Goal: Task Accomplishment & Management: Manage account settings

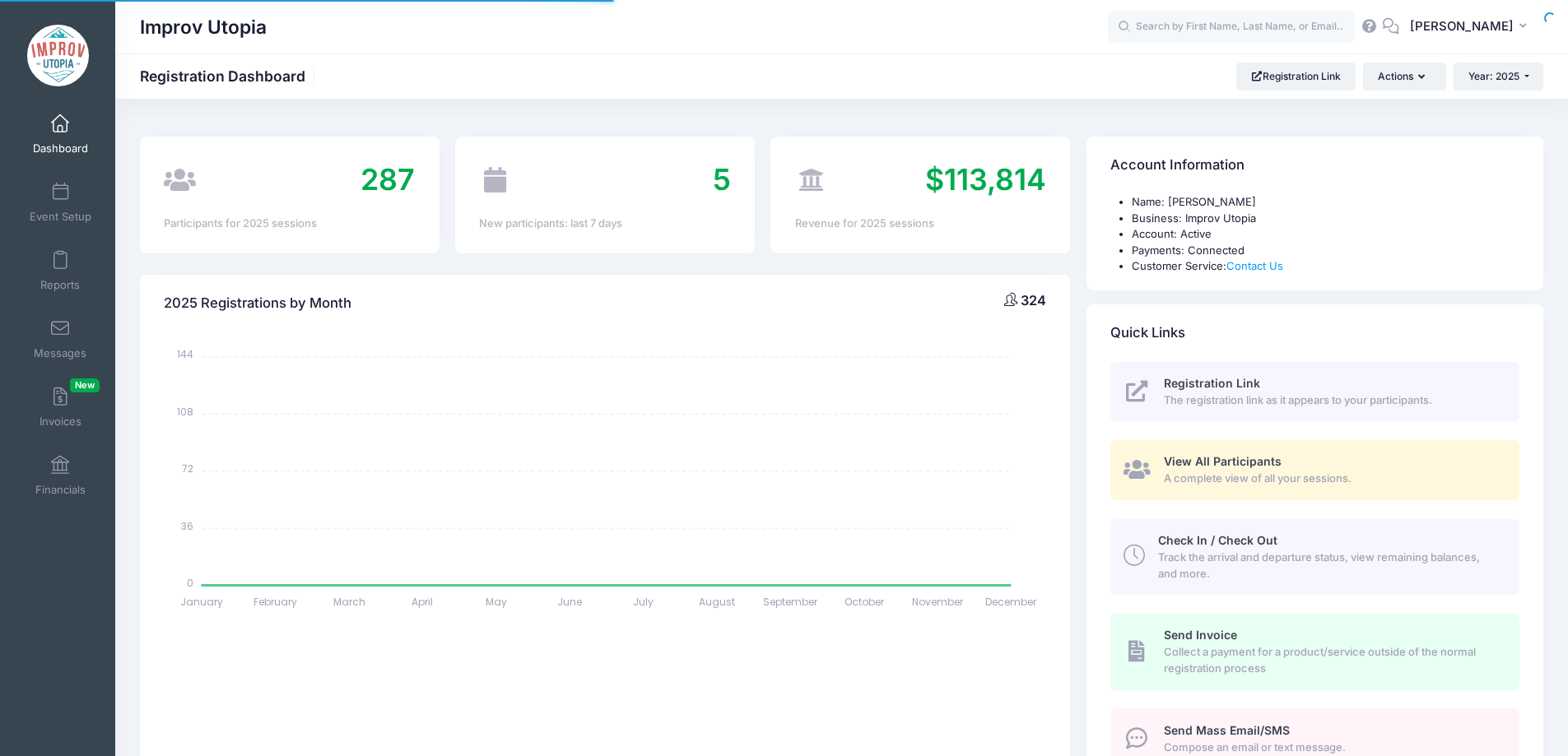
select select
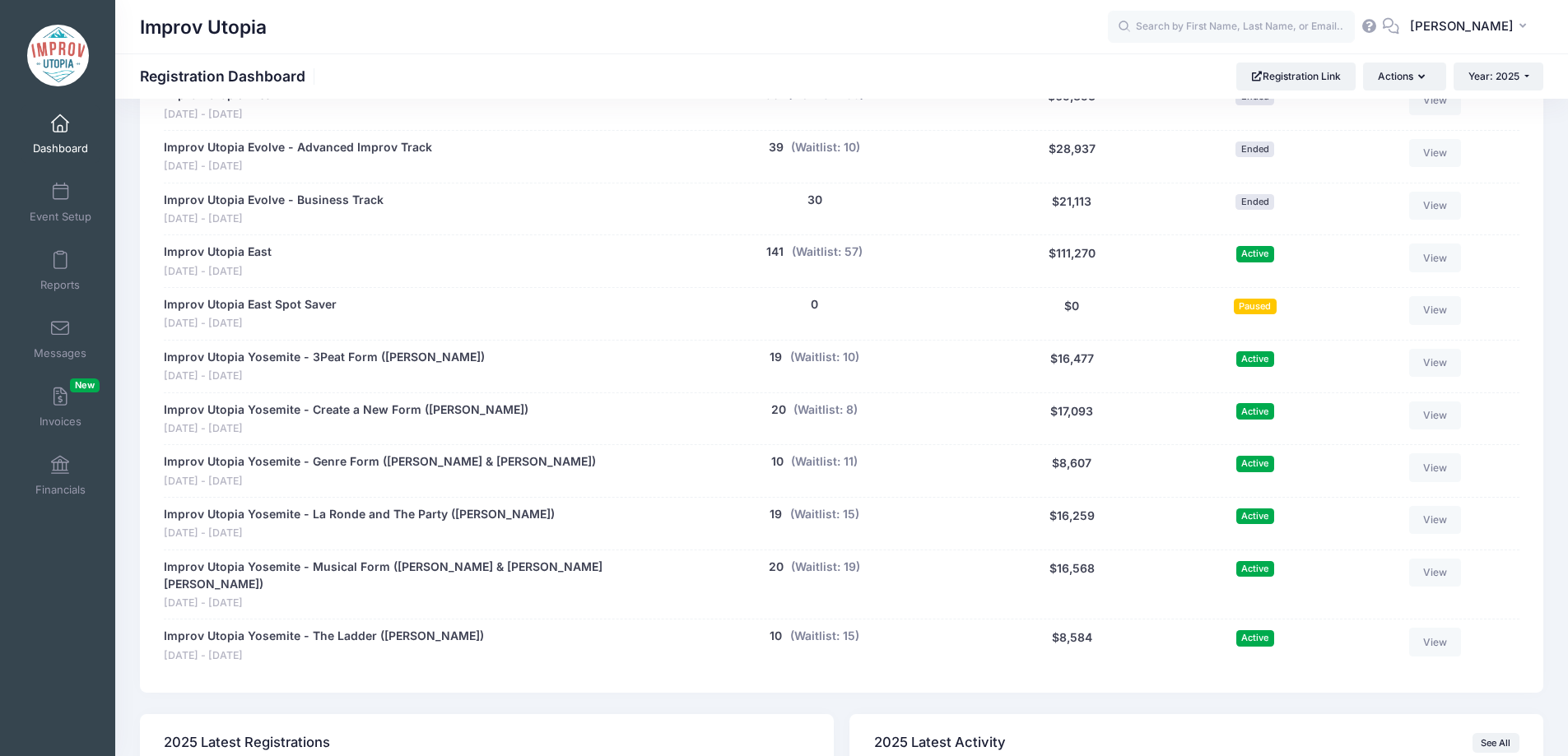
scroll to position [849, 0]
click at [60, 334] on span at bounding box center [60, 328] width 0 height 18
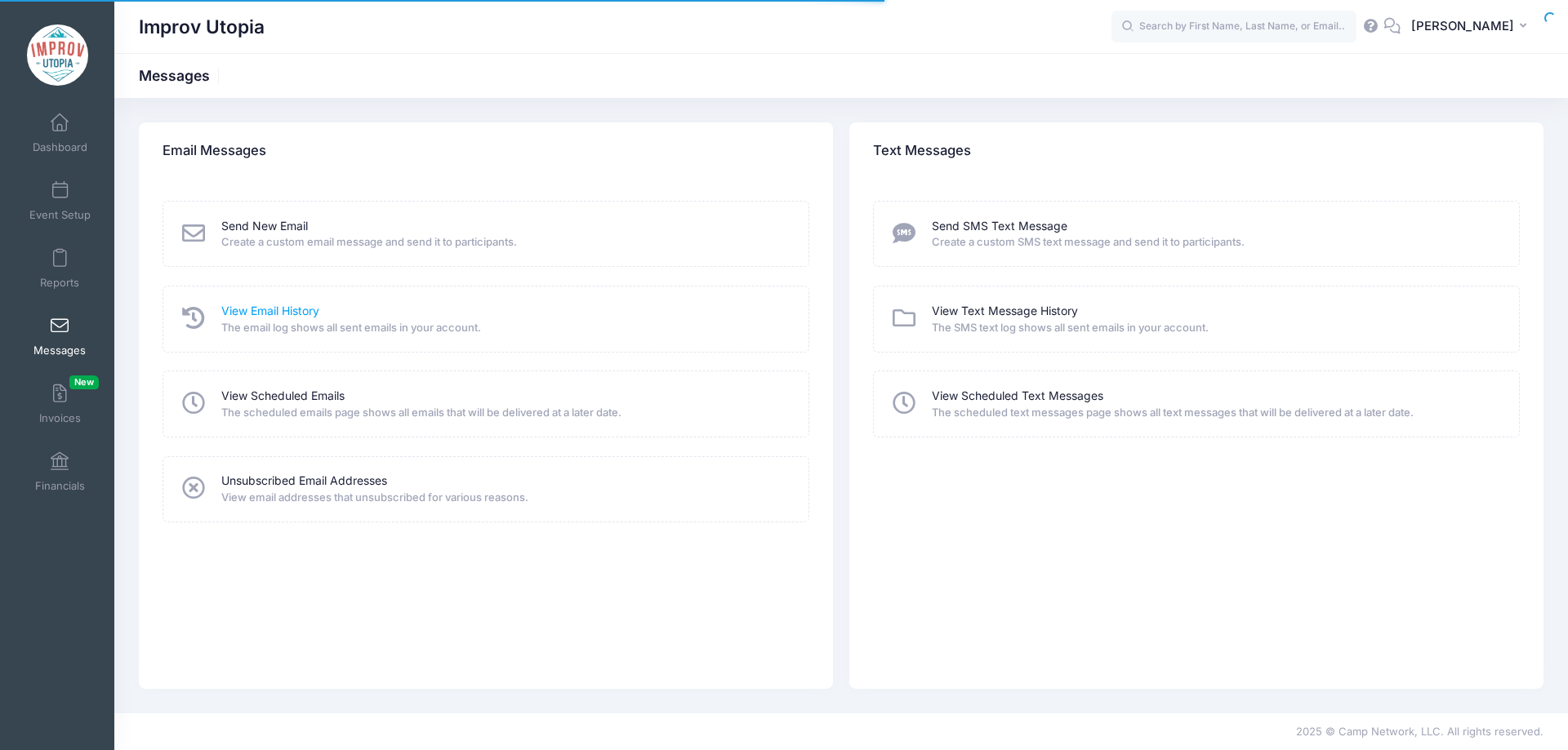
click at [284, 311] on link "View Email History" at bounding box center [270, 312] width 98 height 17
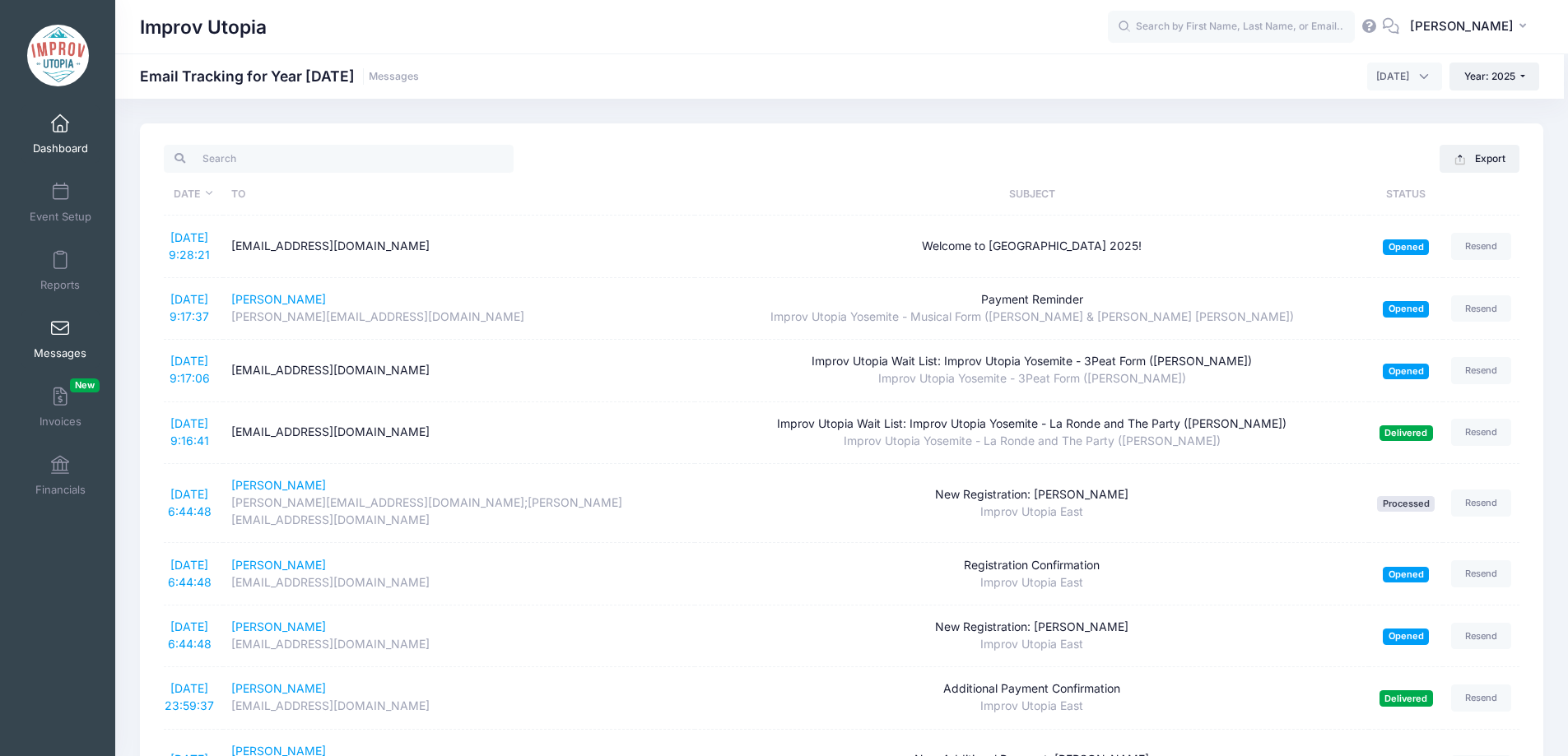
click at [59, 135] on link "Dashboard" at bounding box center [60, 134] width 78 height 58
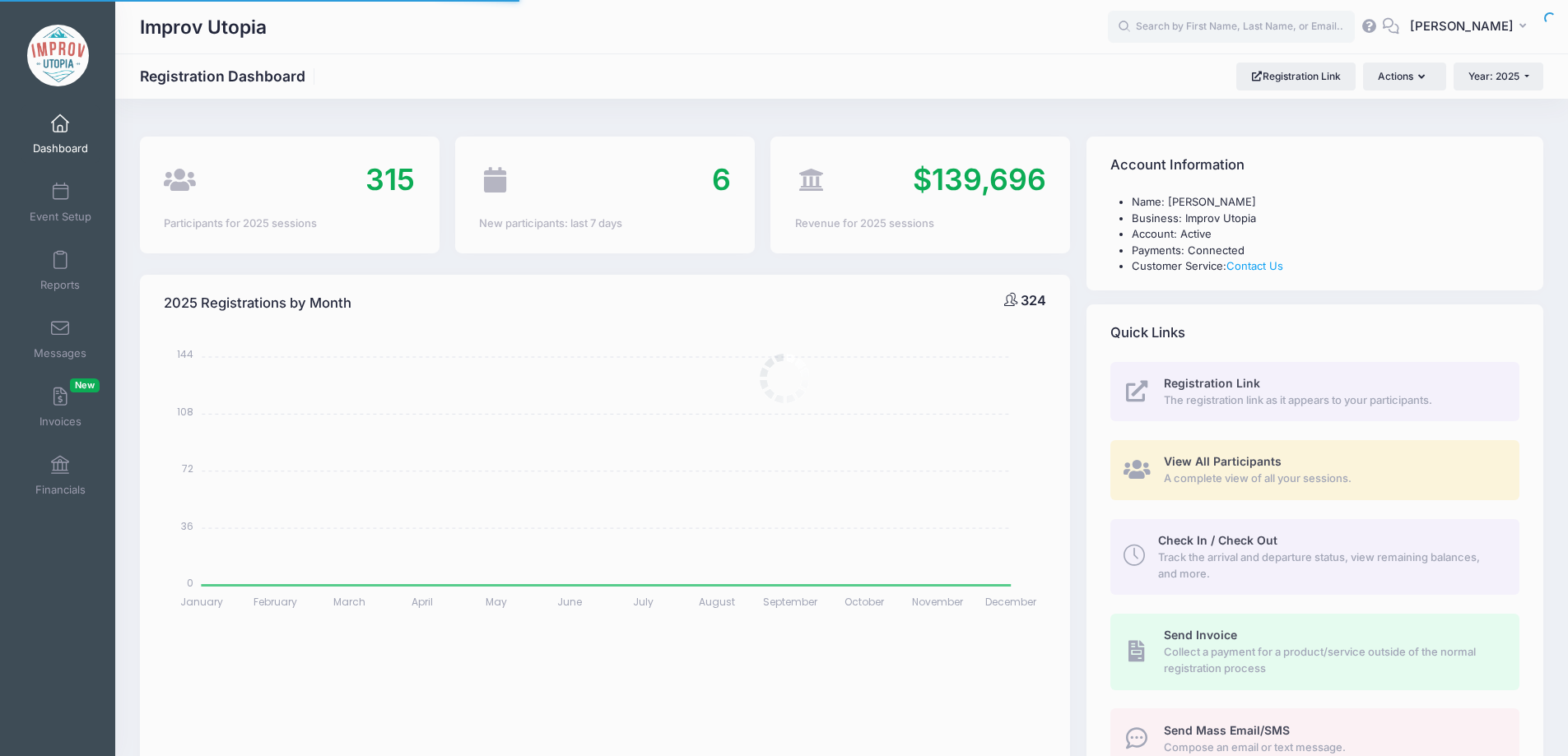
select select
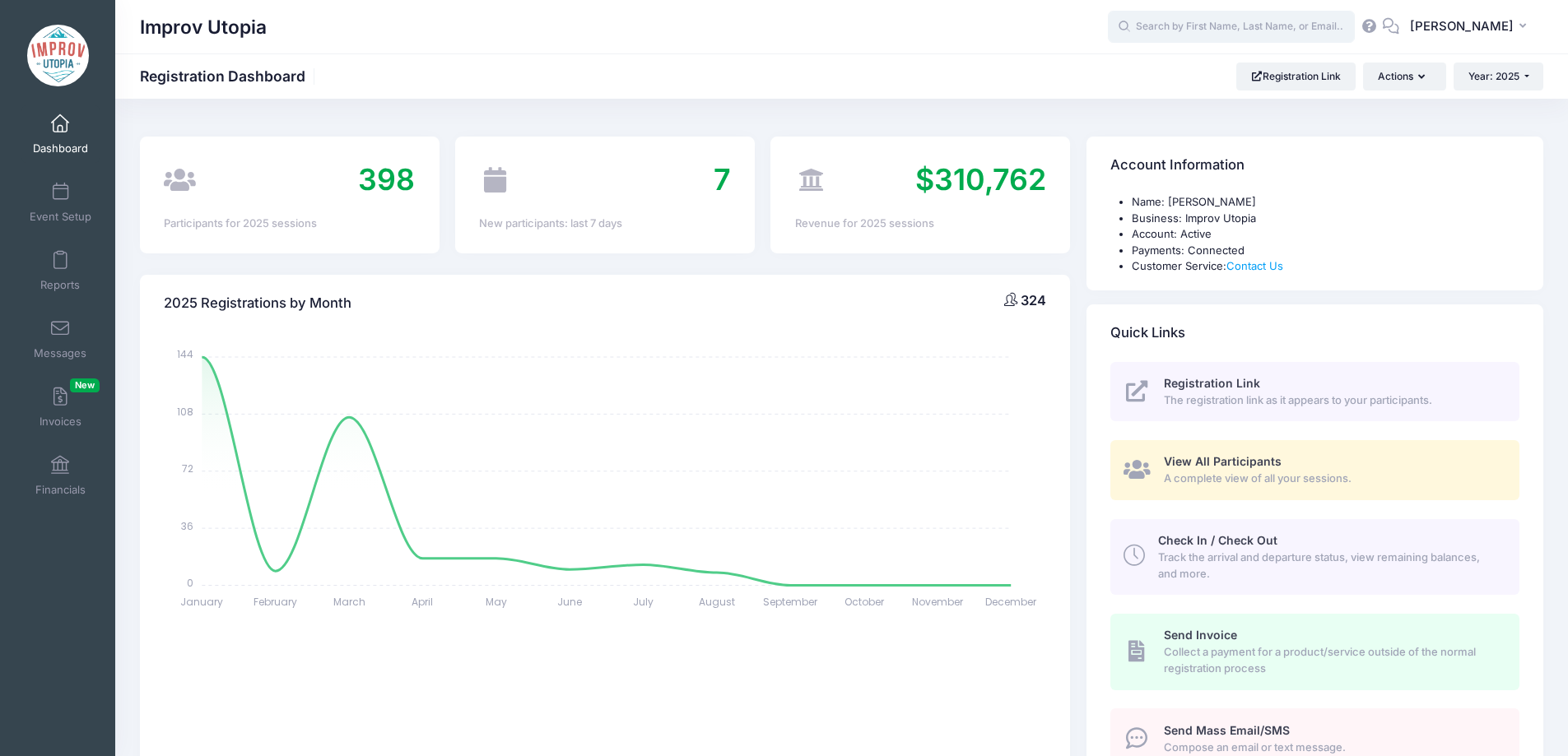
click at [1228, 39] on input "text" at bounding box center [1231, 27] width 247 height 33
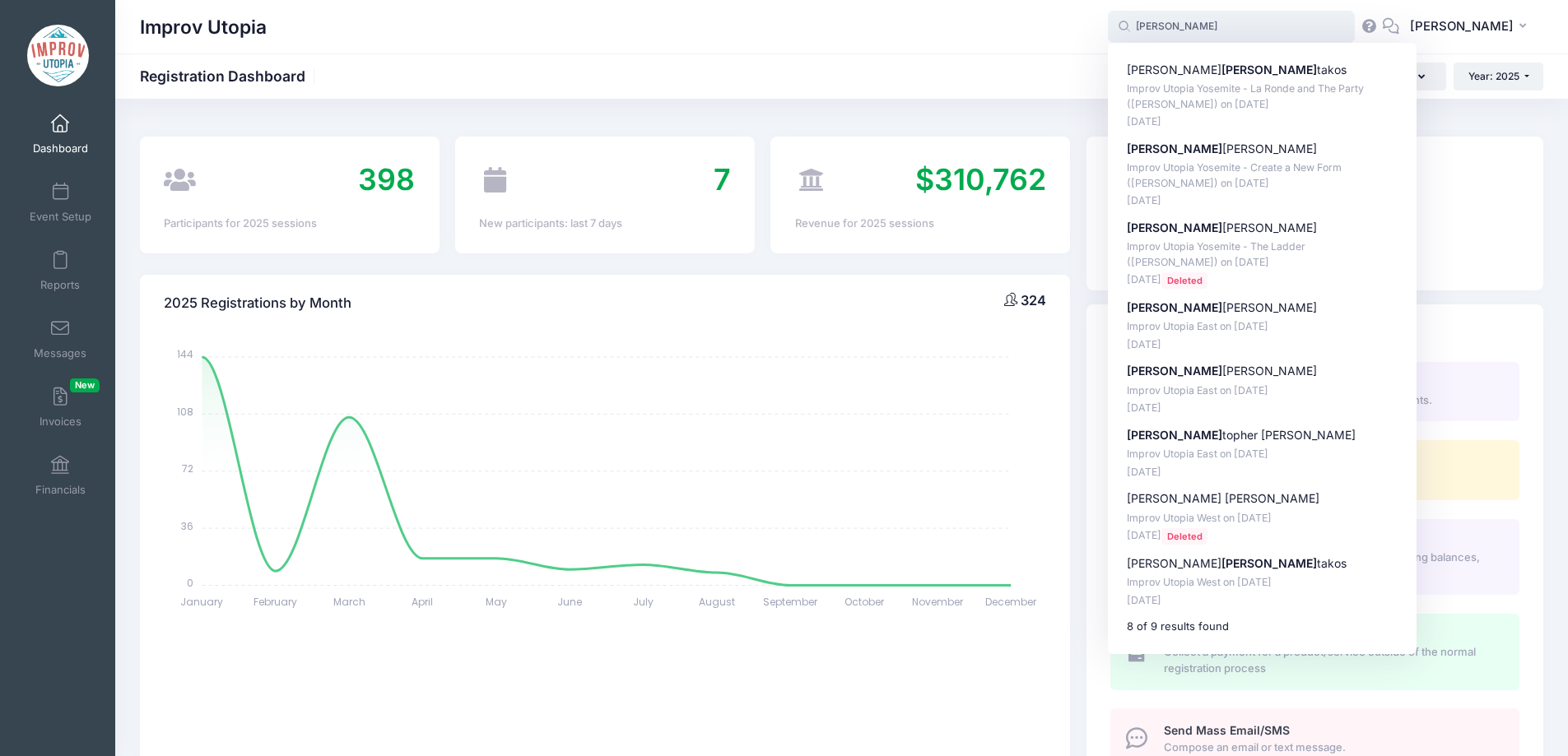
click at [1242, 436] on p "Chris topher George" at bounding box center [1262, 436] width 272 height 17
type input "Christopher George (Improv Utopia East, Aug-29, 2025)"
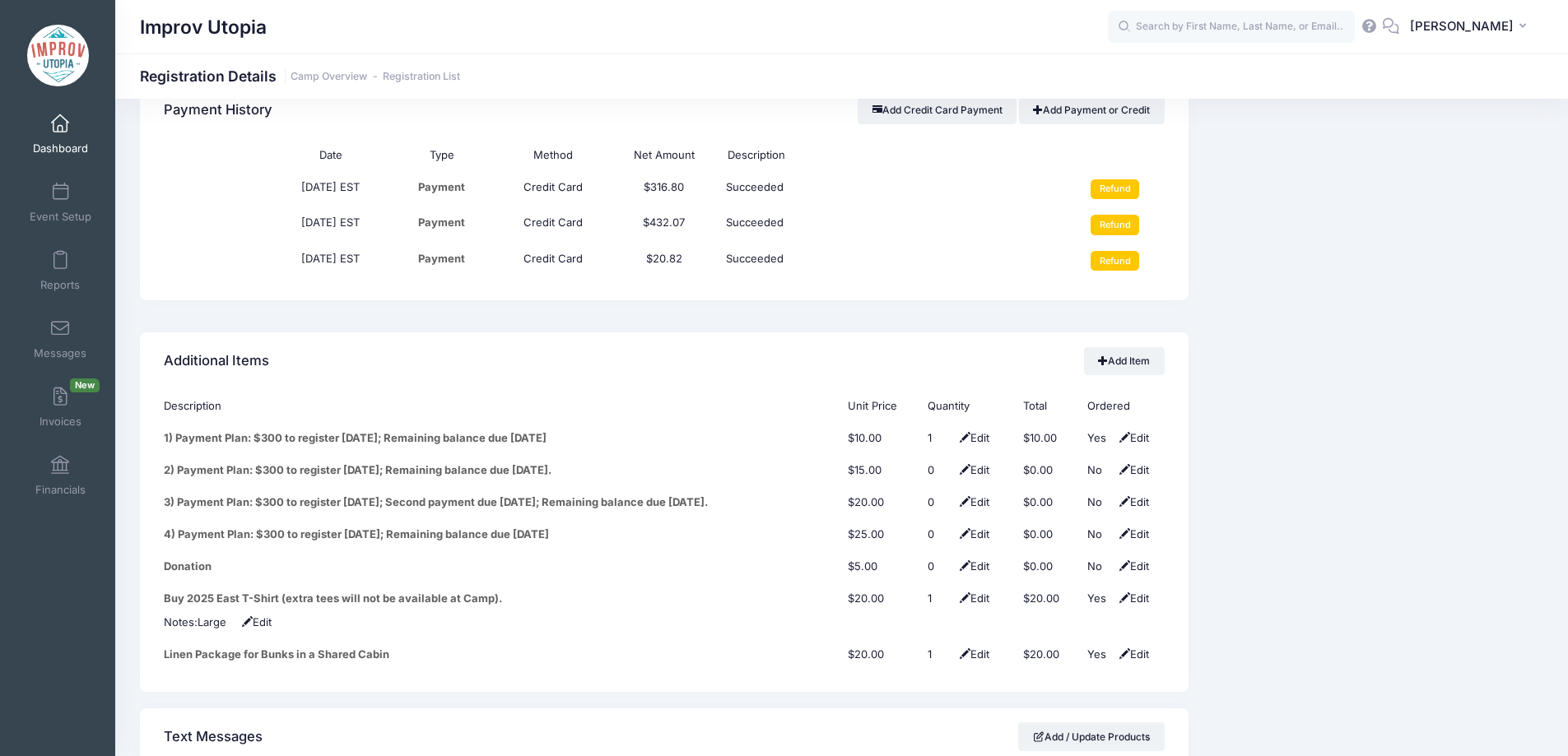
scroll to position [1972, 0]
click at [1126, 251] on input "Refund" at bounding box center [1114, 260] width 48 height 19
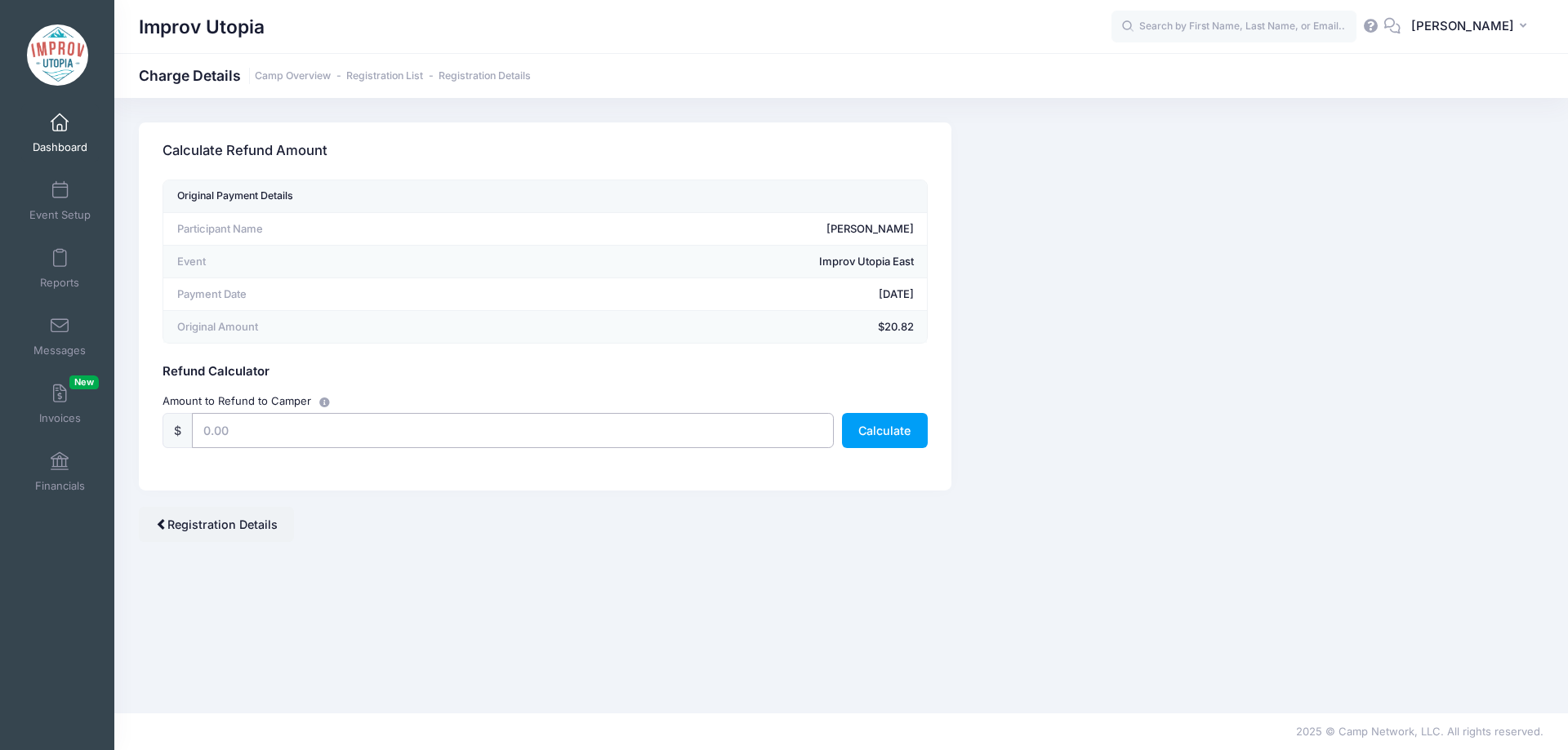
click at [655, 435] on input "text" at bounding box center [513, 431] width 642 height 35
type input "20.82"
click at [894, 437] on button "Calculate" at bounding box center [885, 431] width 86 height 35
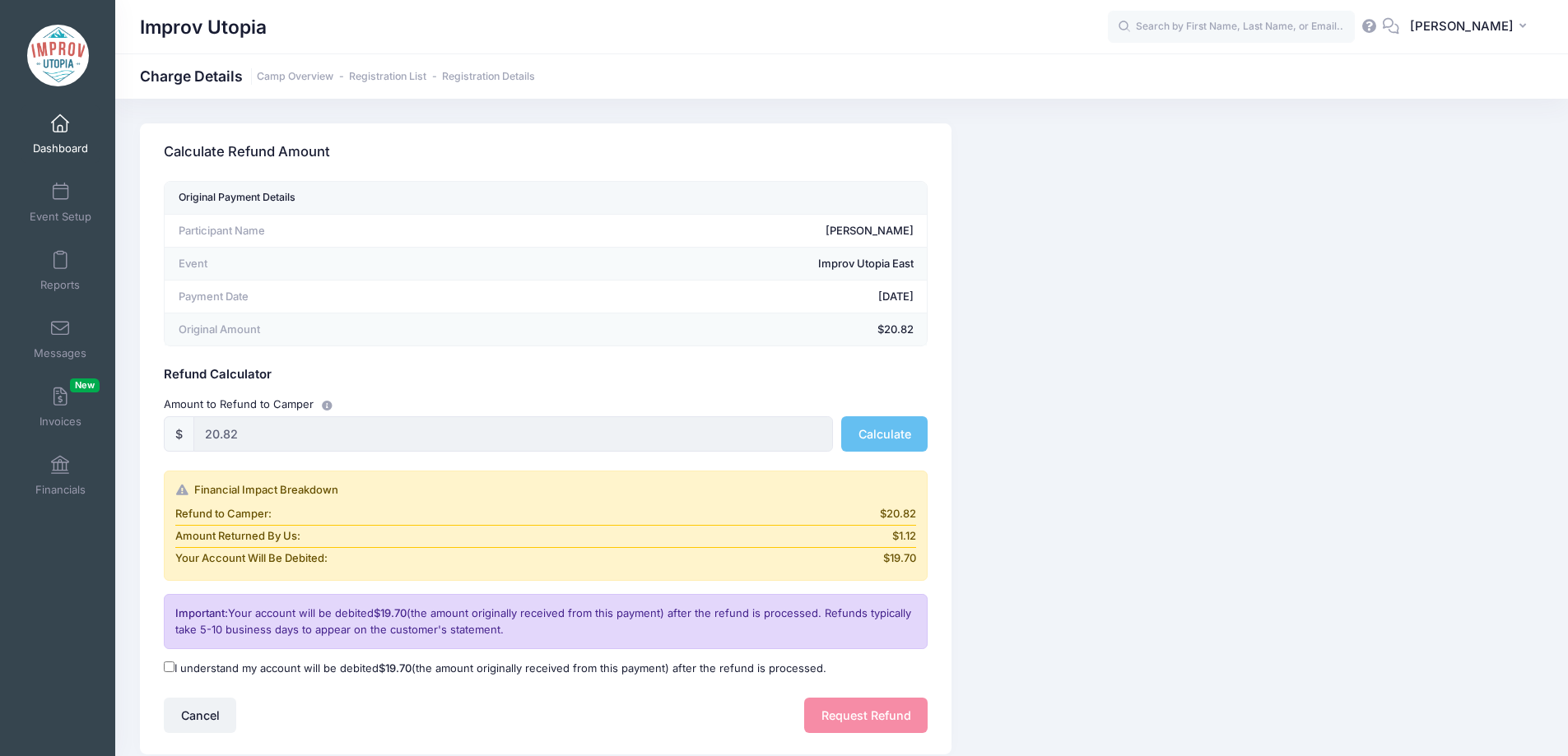
scroll to position [112, 0]
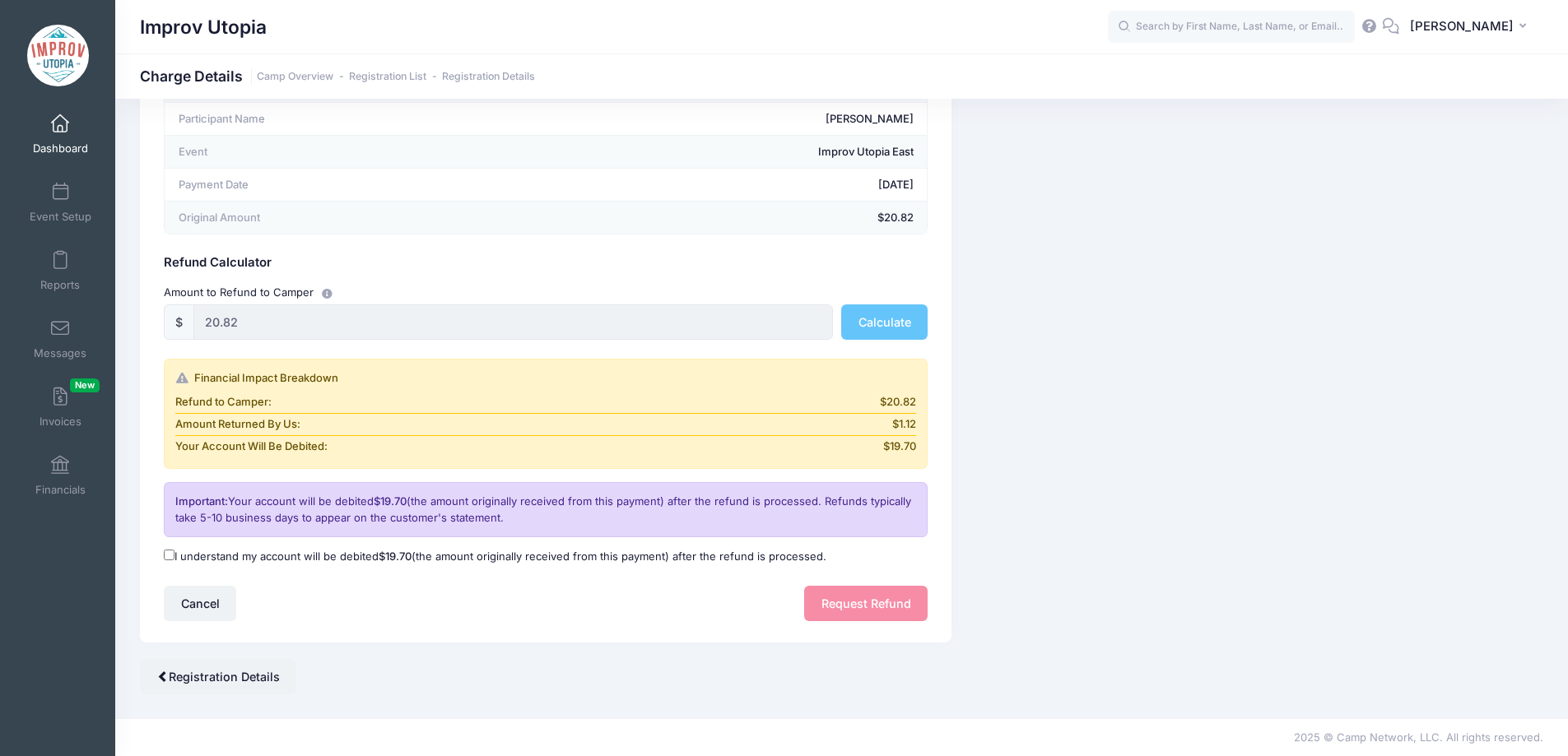
click at [171, 557] on input "I understand my account will be debited $19.70 (the amount originally received …" at bounding box center [168, 555] width 11 height 11
checkbox input "true"
click at [872, 613] on button "Request Refund" at bounding box center [866, 604] width 124 height 36
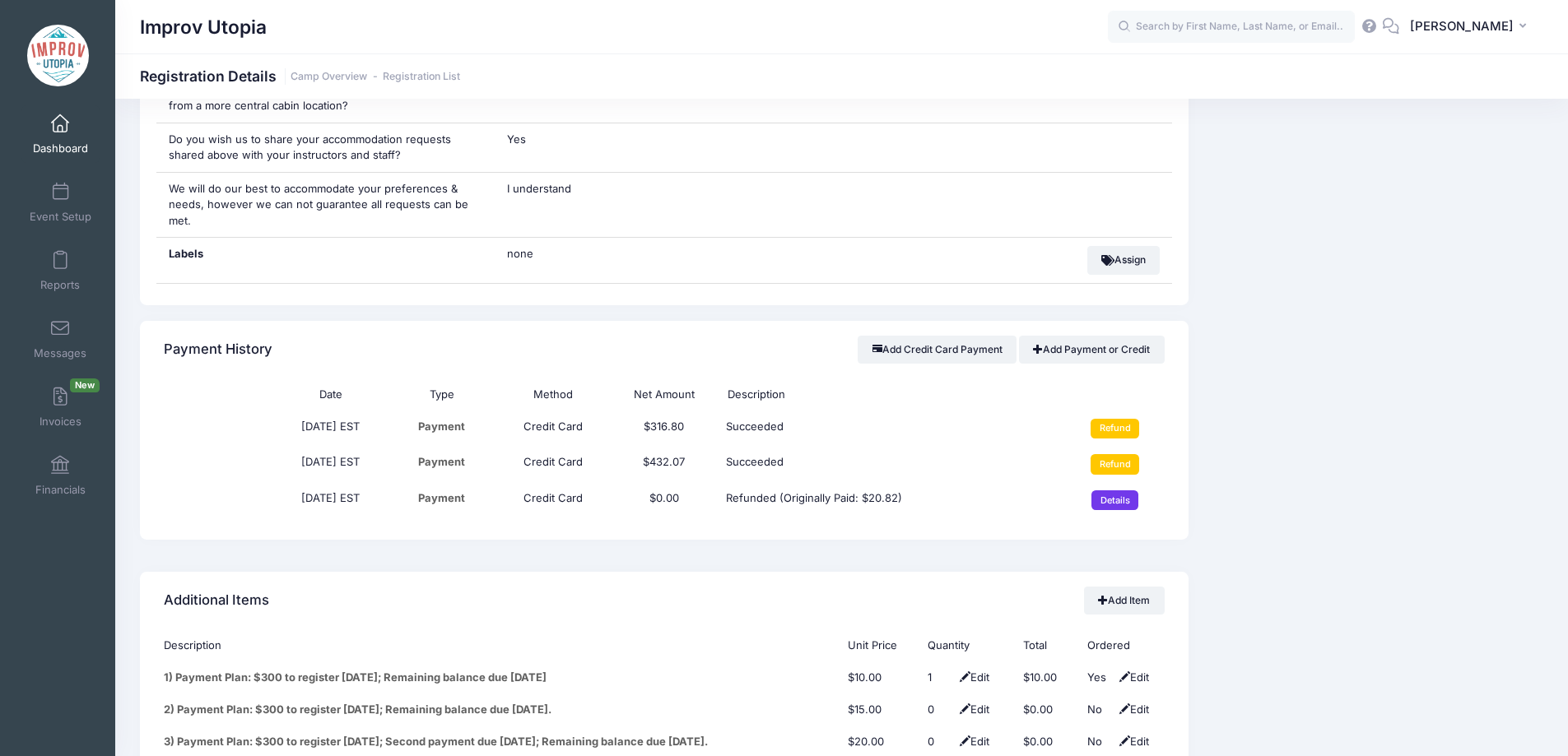
scroll to position [1732, 0]
click at [1103, 454] on input "Refund" at bounding box center [1114, 463] width 48 height 19
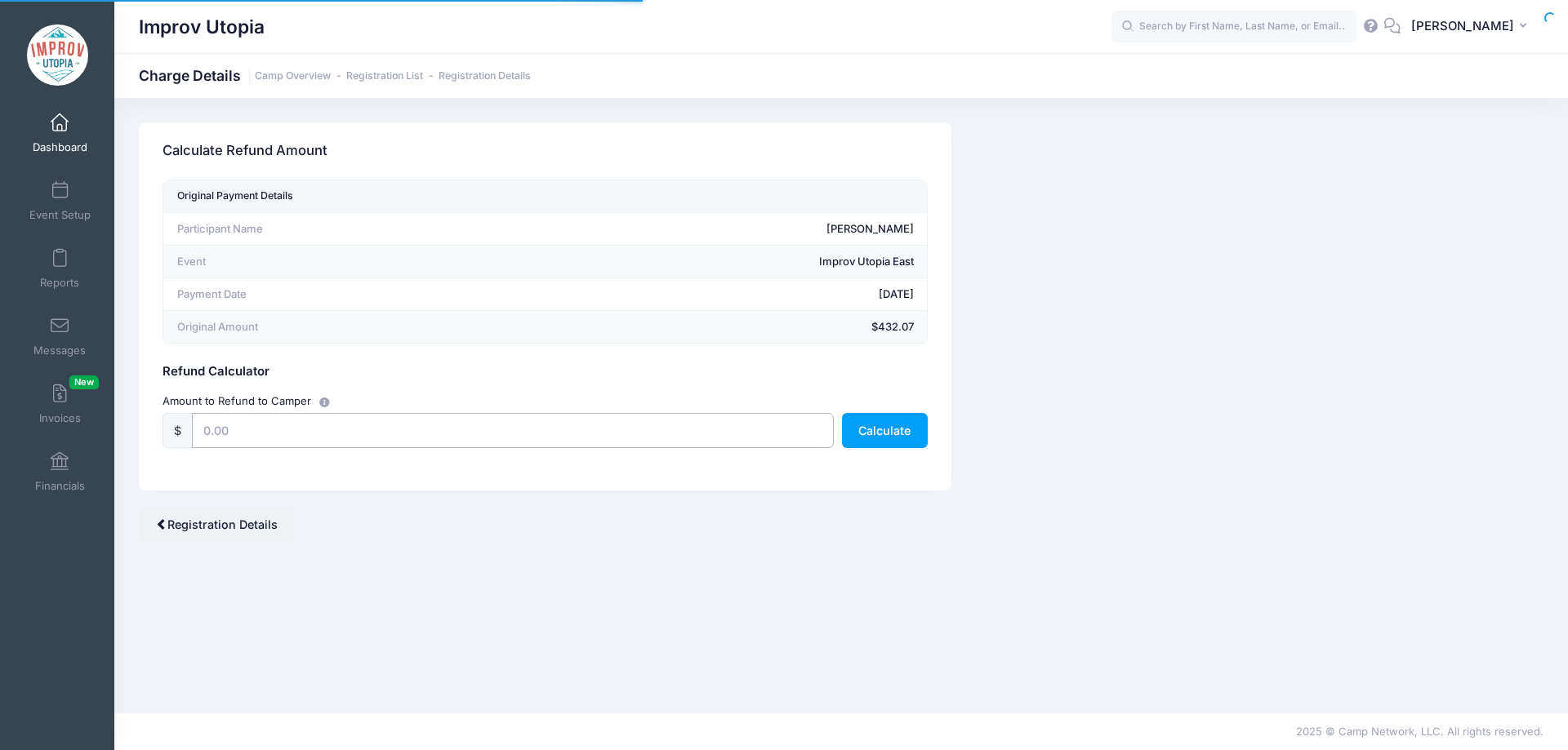
click at [625, 435] on input "text" at bounding box center [513, 431] width 642 height 35
type input "432.07"
click at [916, 437] on button "Calculate" at bounding box center [885, 431] width 86 height 35
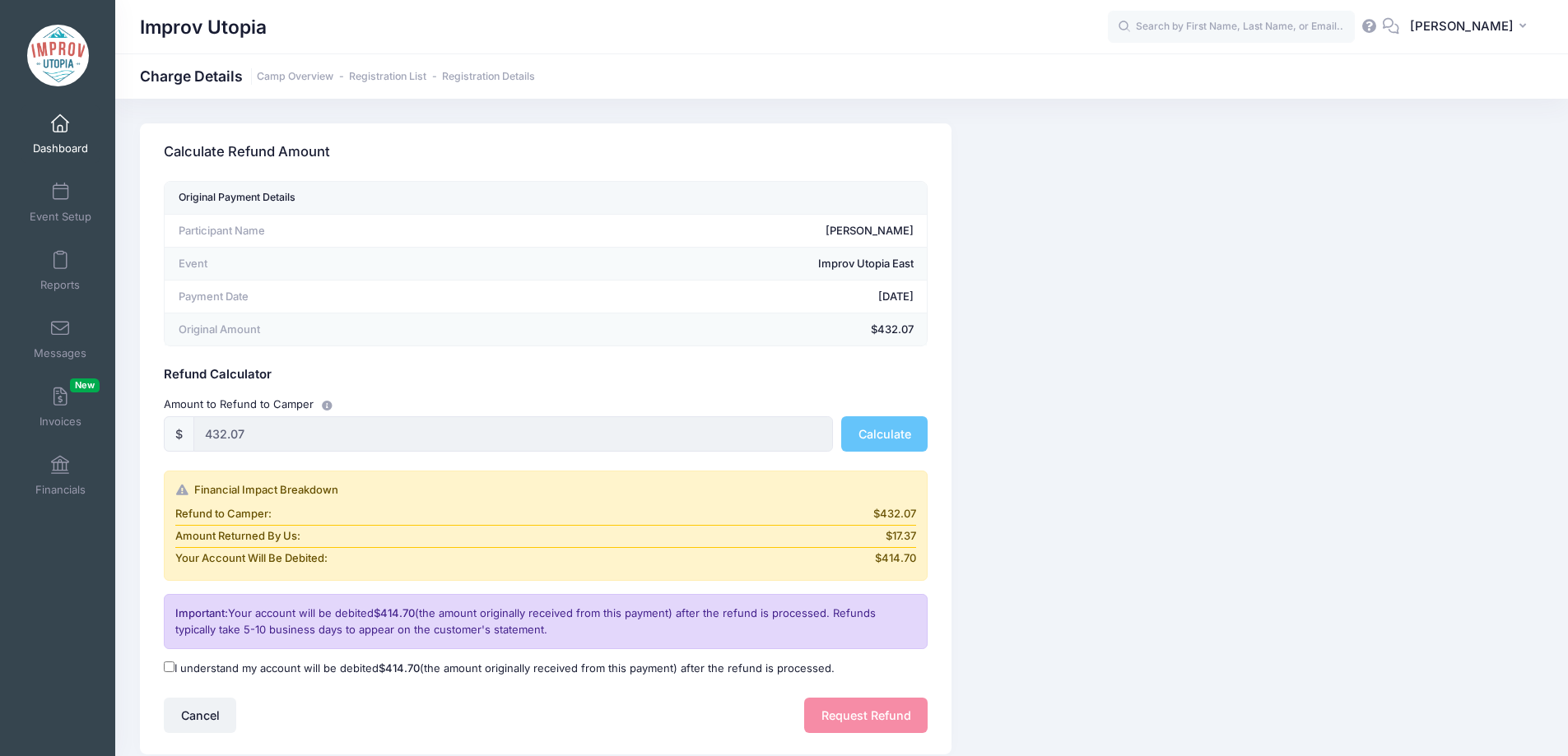
scroll to position [112, 0]
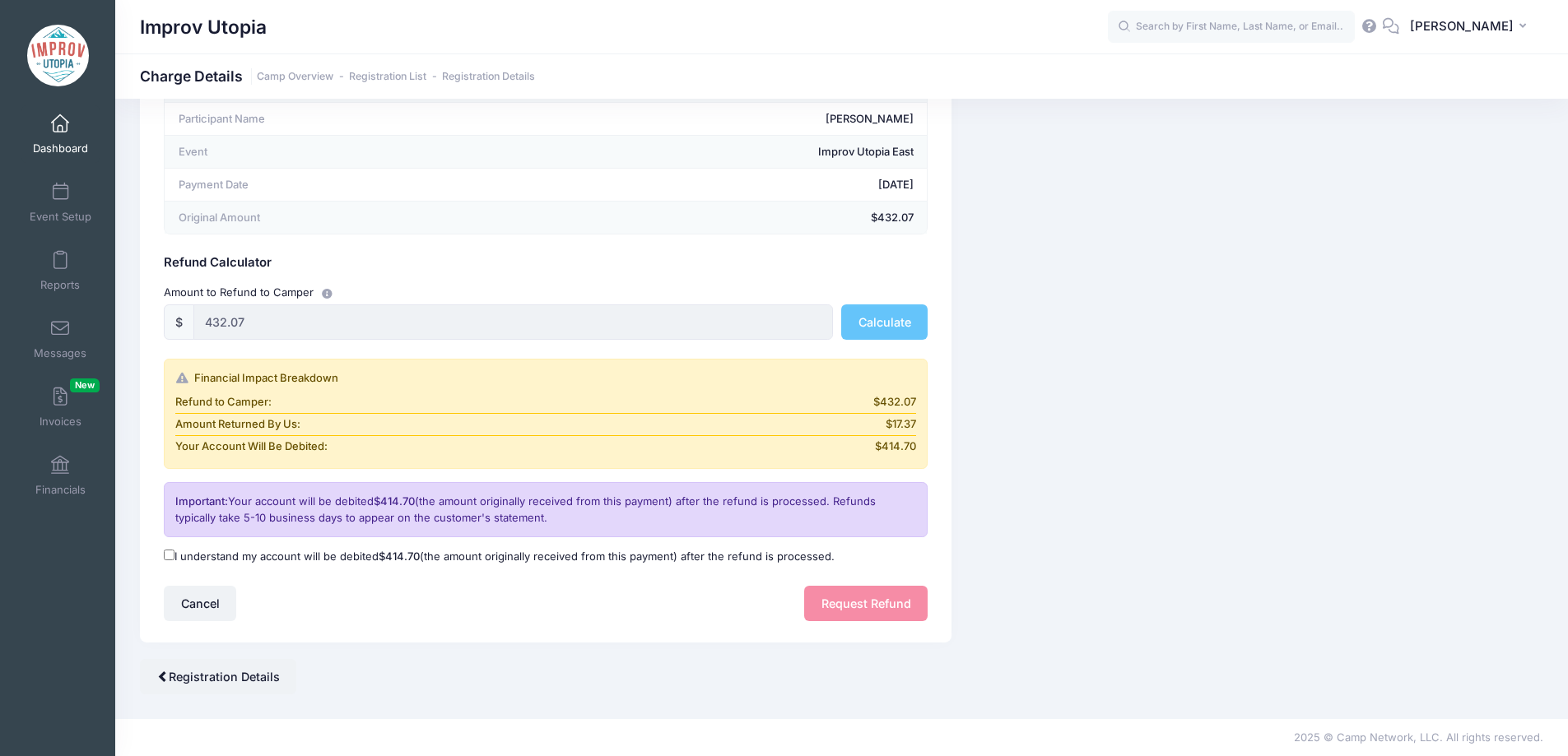
click at [164, 553] on input "I understand my account will be debited $414.70 (the amount originally received…" at bounding box center [168, 555] width 11 height 11
checkbox input "true"
click at [872, 602] on button "Request Refund" at bounding box center [866, 604] width 124 height 36
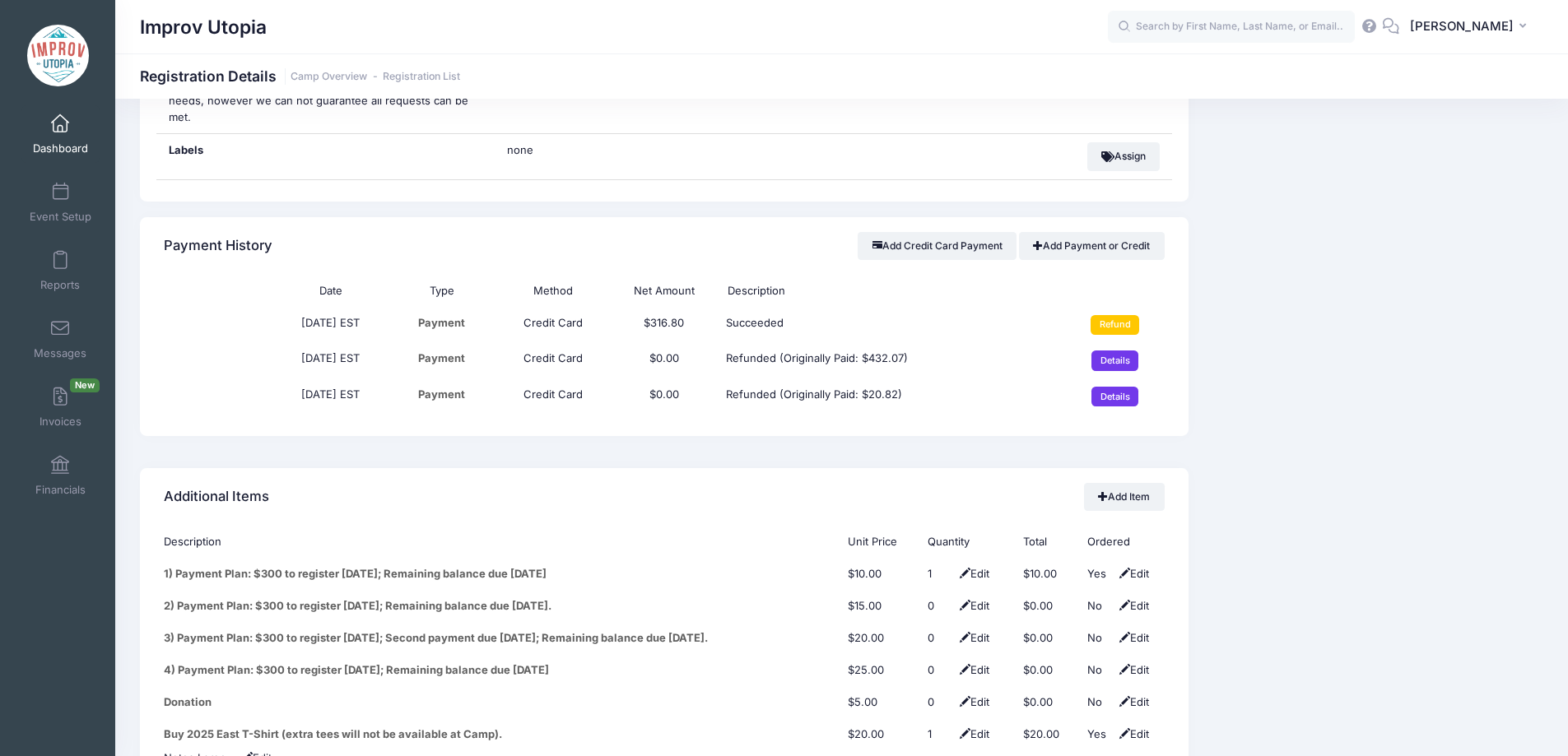
scroll to position [1837, 0]
click at [1132, 313] on input "Refund" at bounding box center [1114, 323] width 48 height 19
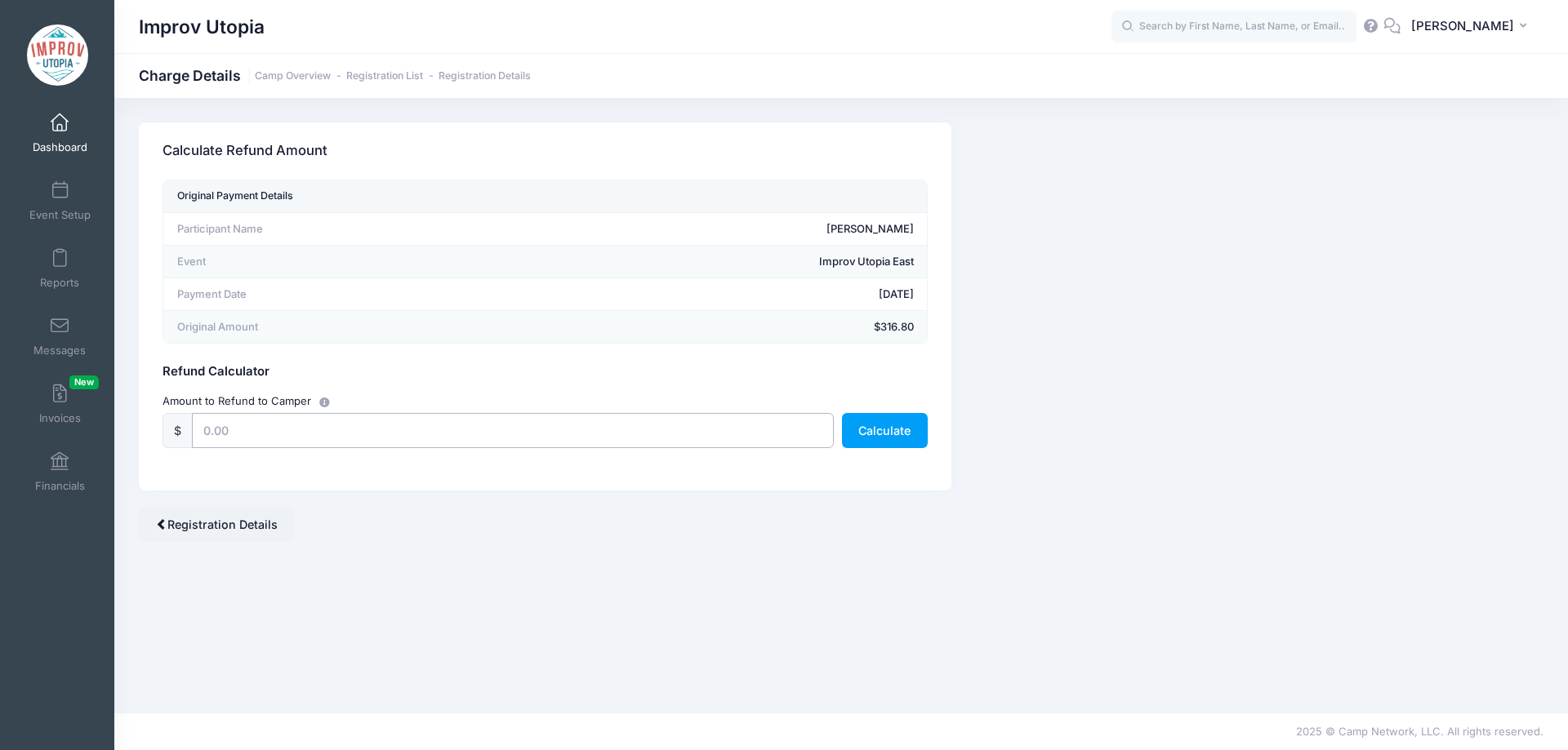
click at [566, 423] on input "text" at bounding box center [513, 431] width 642 height 35
type input "52.11"
click at [893, 436] on button "Calculate" at bounding box center [885, 431] width 86 height 35
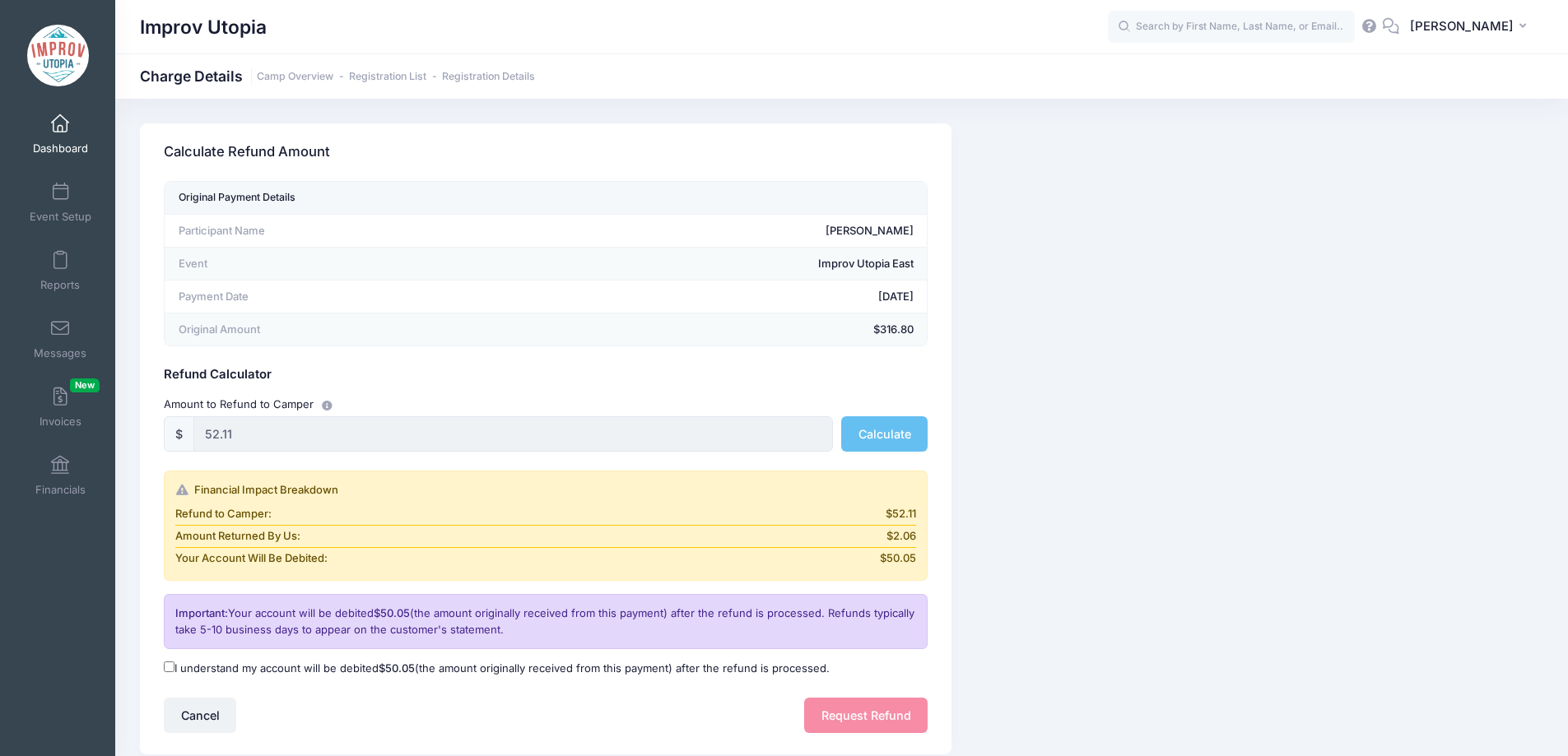
scroll to position [112, 0]
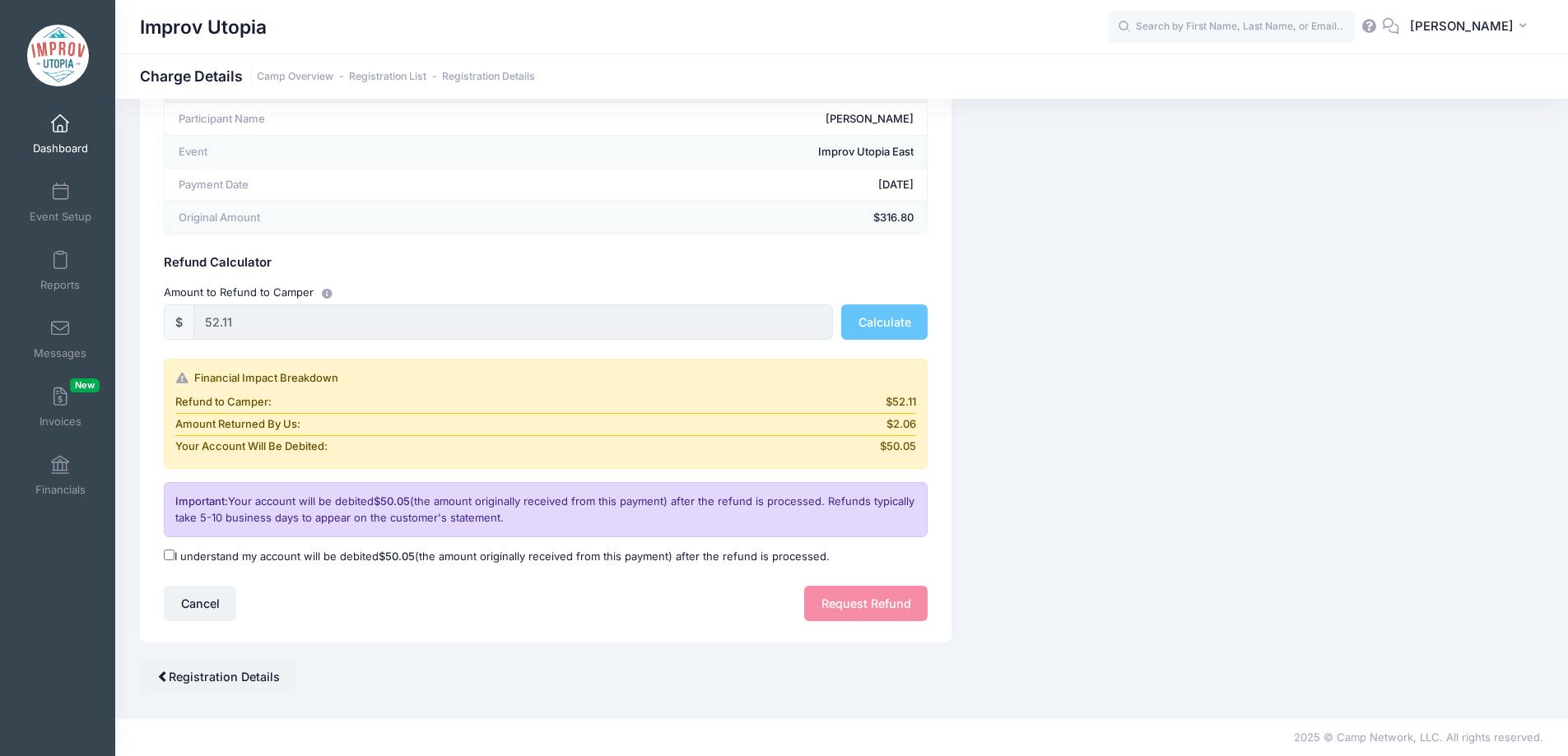
click at [167, 556] on input "I understand my account will be debited $50.05 (the amount originally received …" at bounding box center [168, 555] width 11 height 11
checkbox input "true"
click at [864, 612] on button "Request Refund" at bounding box center [866, 604] width 124 height 36
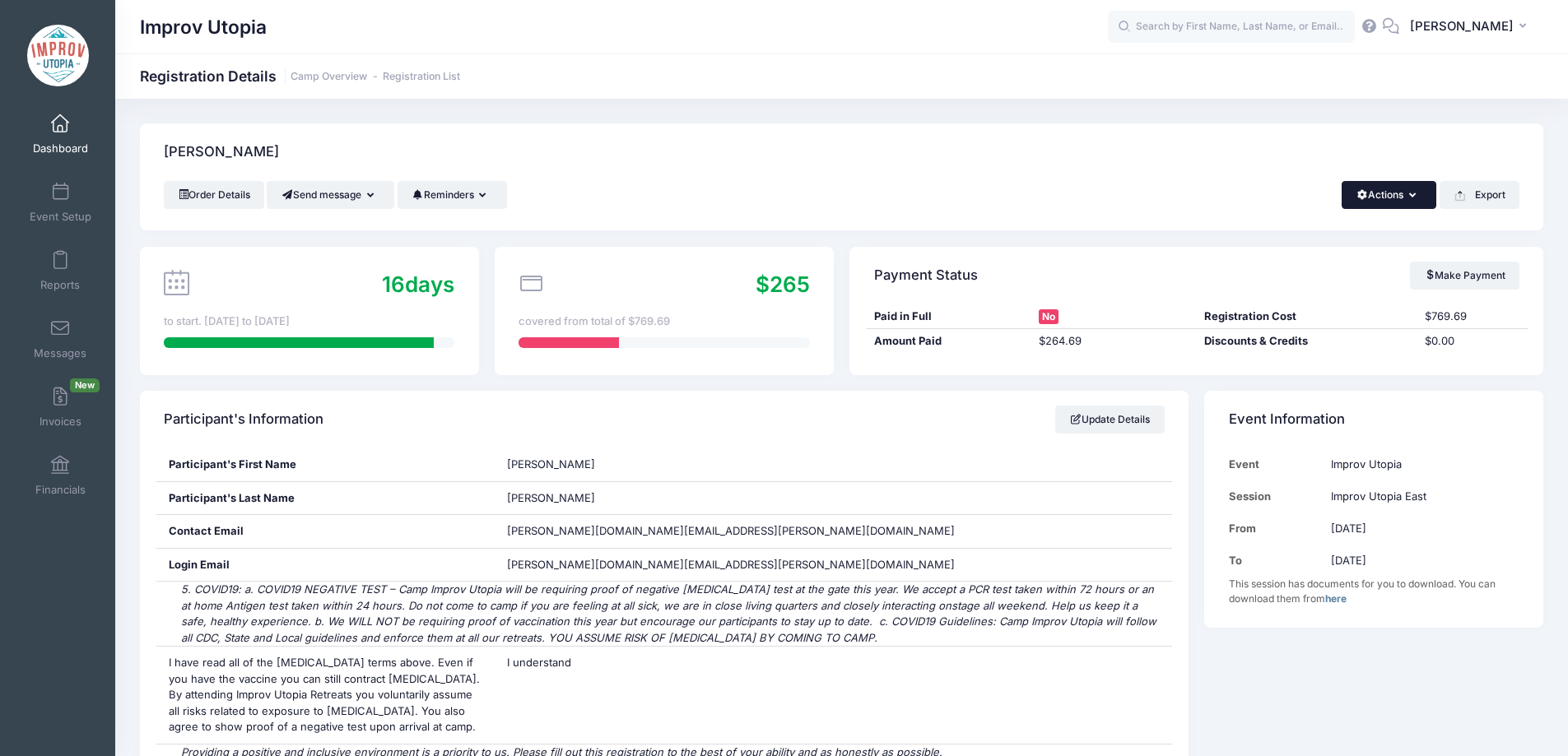
click at [1401, 193] on button "Actions" at bounding box center [1389, 195] width 95 height 28
click at [1297, 349] on link "Delete" at bounding box center [1333, 347] width 190 height 31
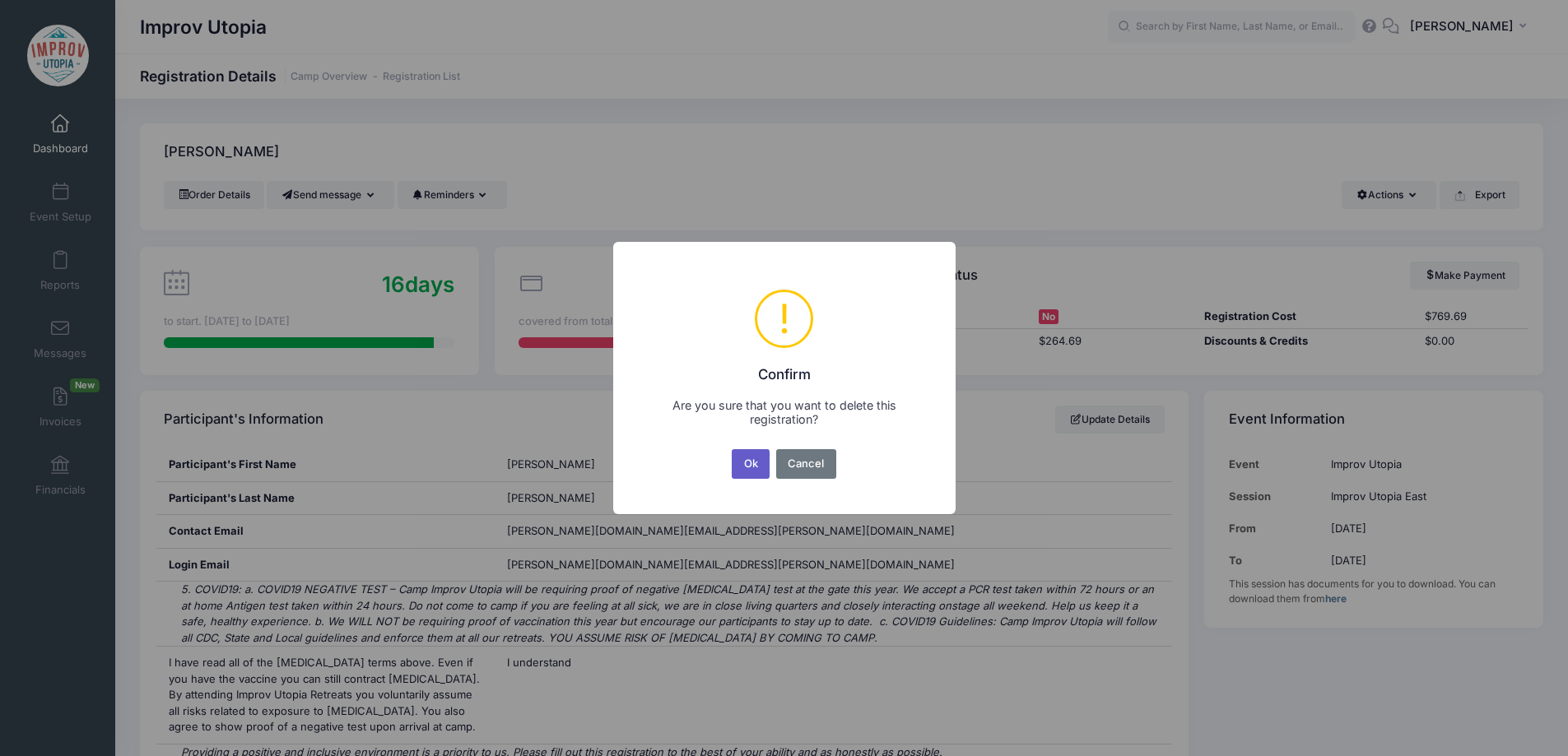
click at [748, 466] on button "Ok" at bounding box center [750, 464] width 38 height 30
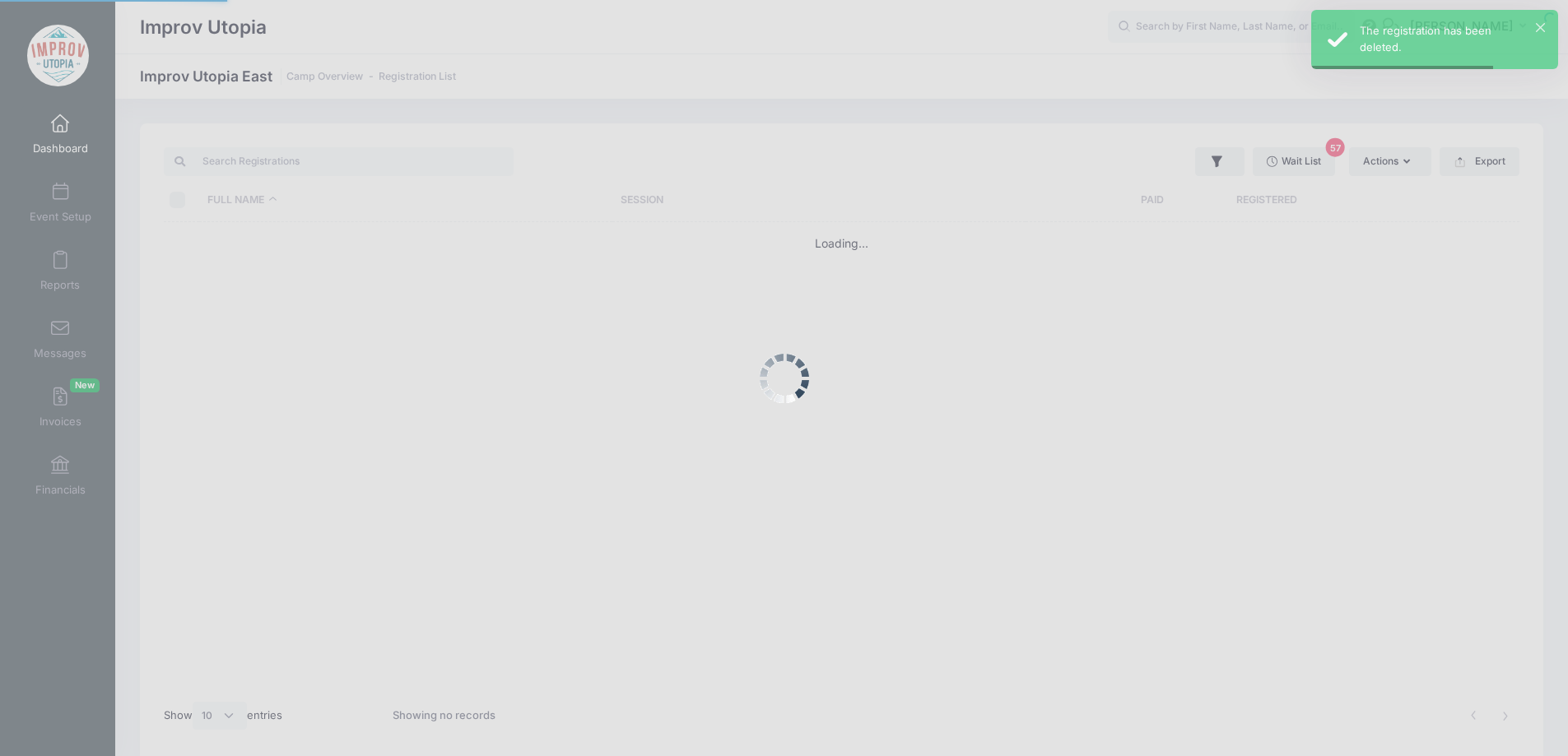
select select "10"
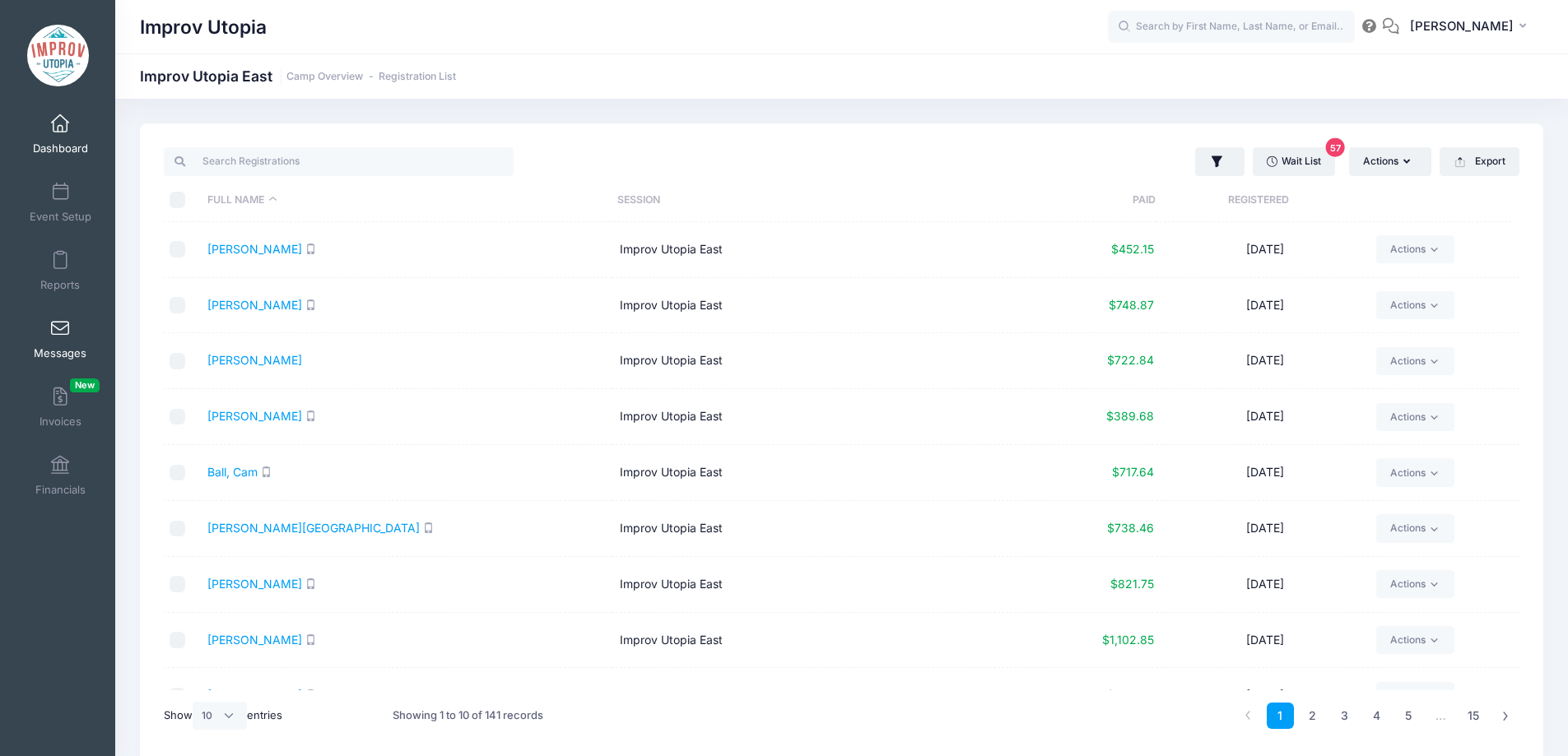
click at [60, 327] on span at bounding box center [60, 328] width 0 height 18
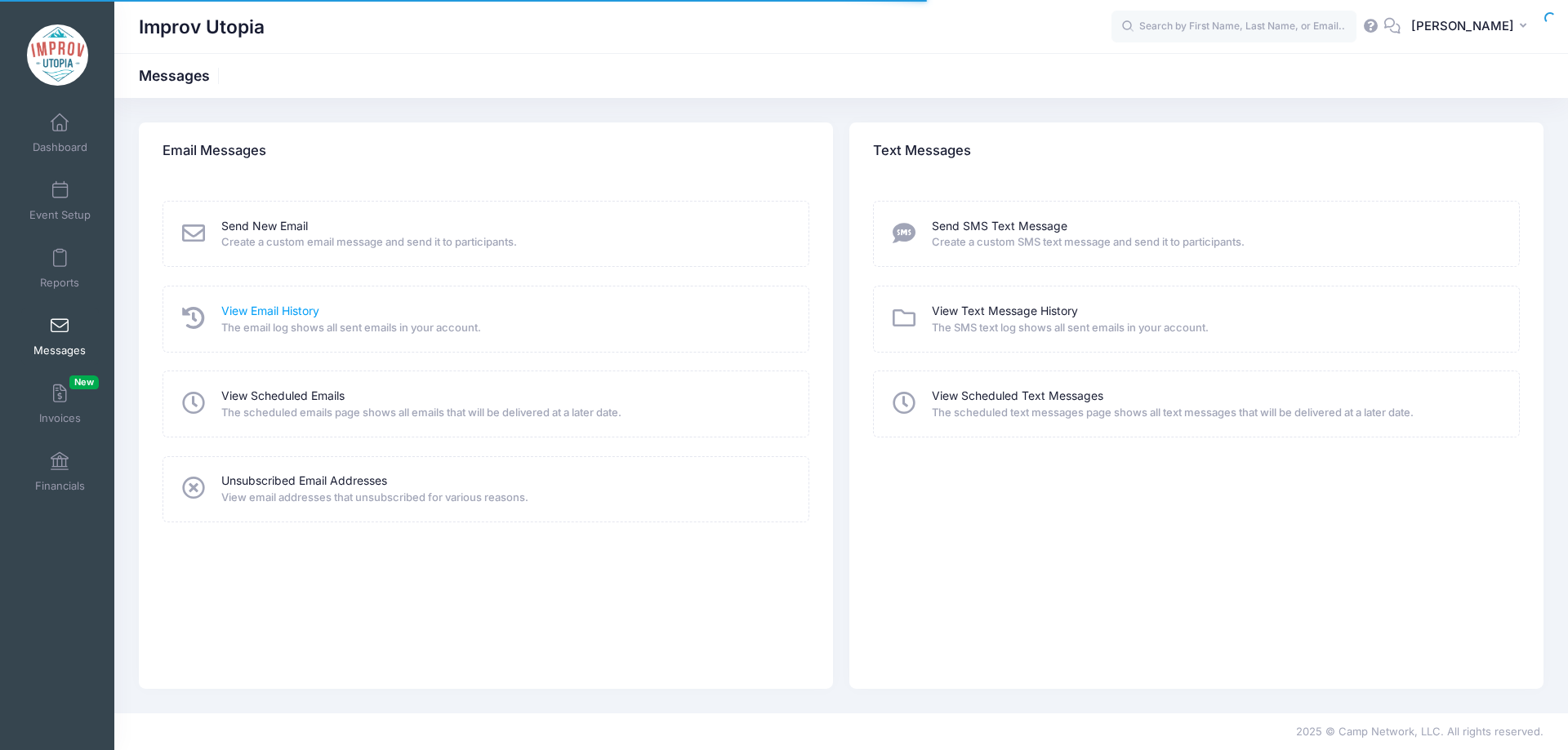
click at [253, 314] on link "View Email History" at bounding box center [270, 312] width 98 height 17
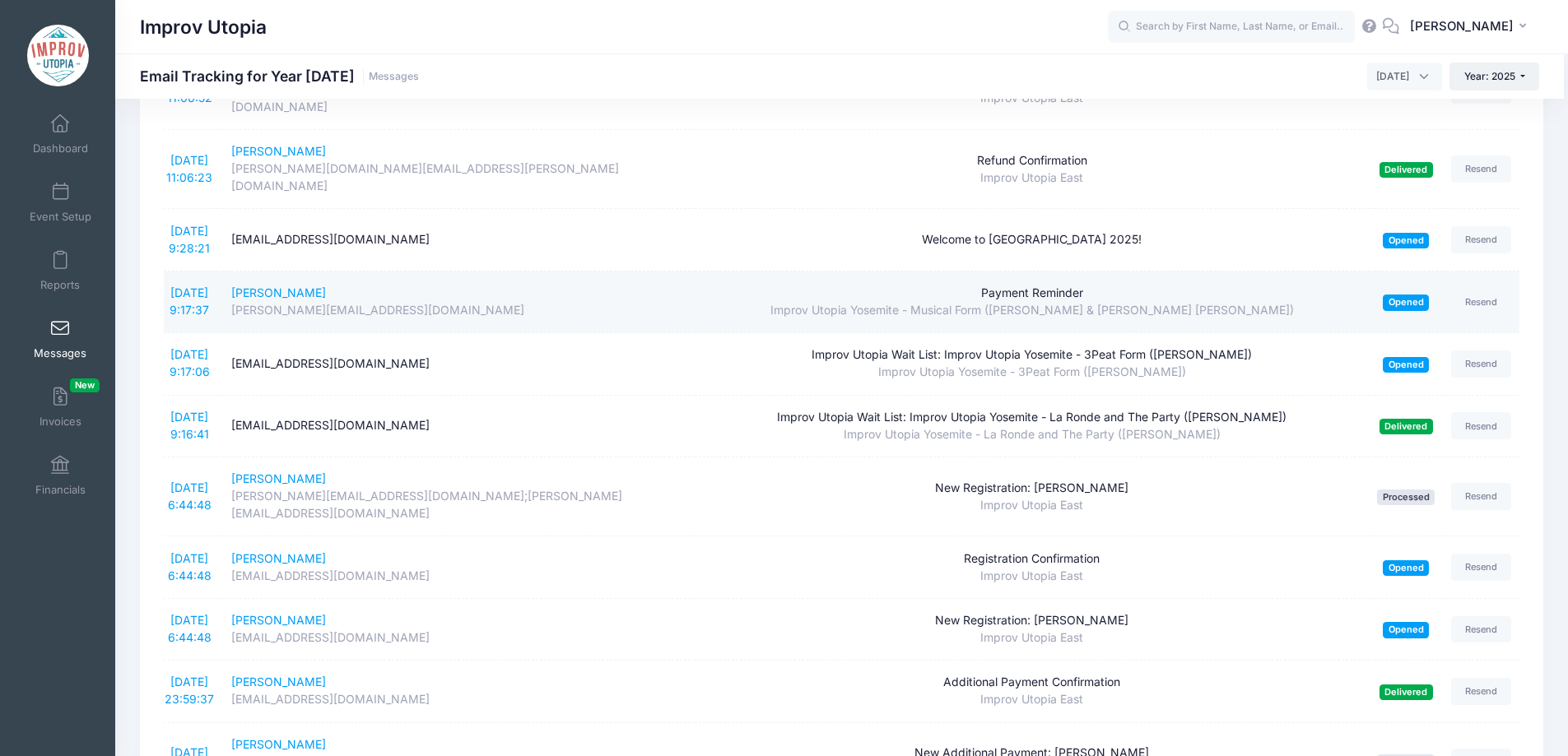
scroll to position [246, 0]
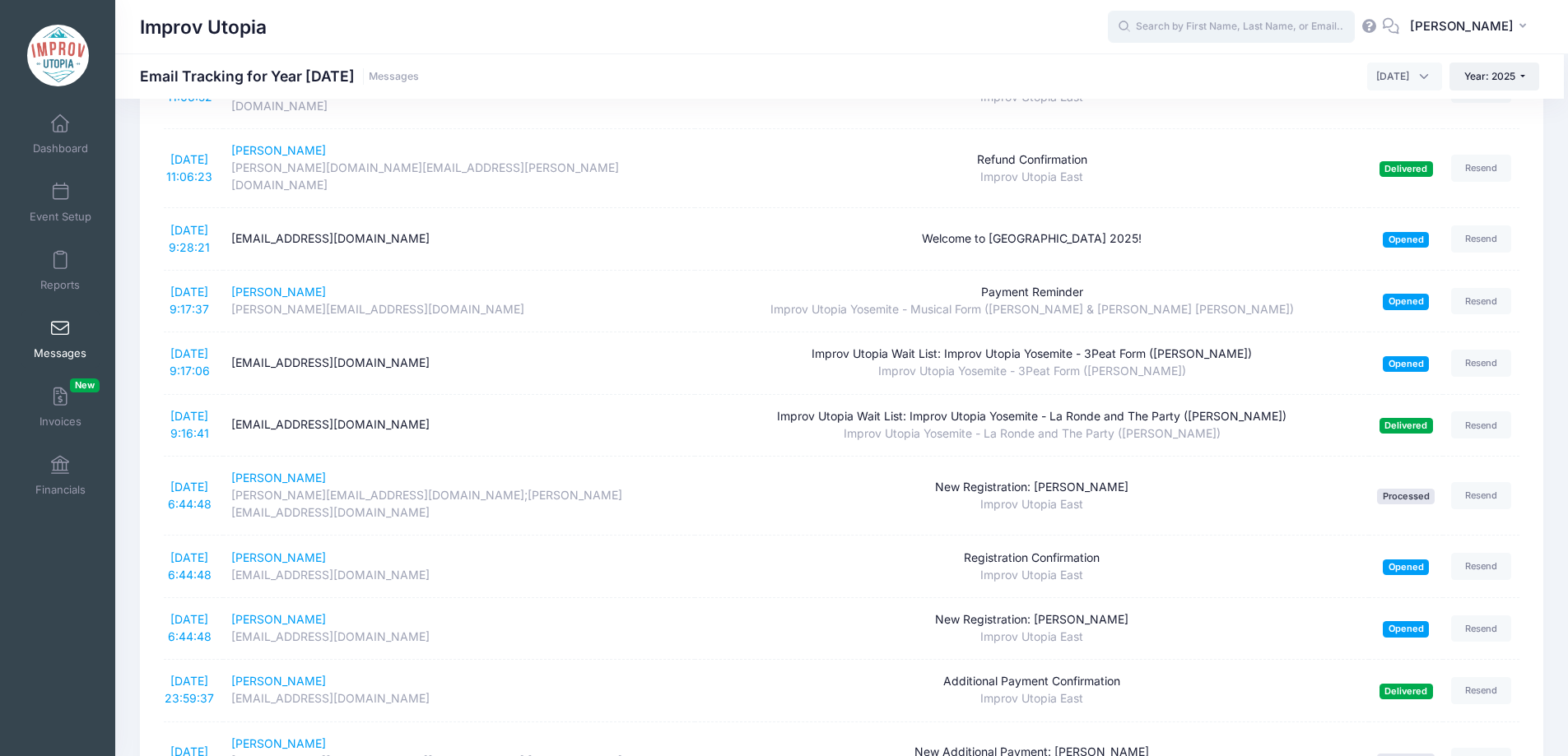
click at [1249, 41] on input "text" at bounding box center [1231, 27] width 247 height 33
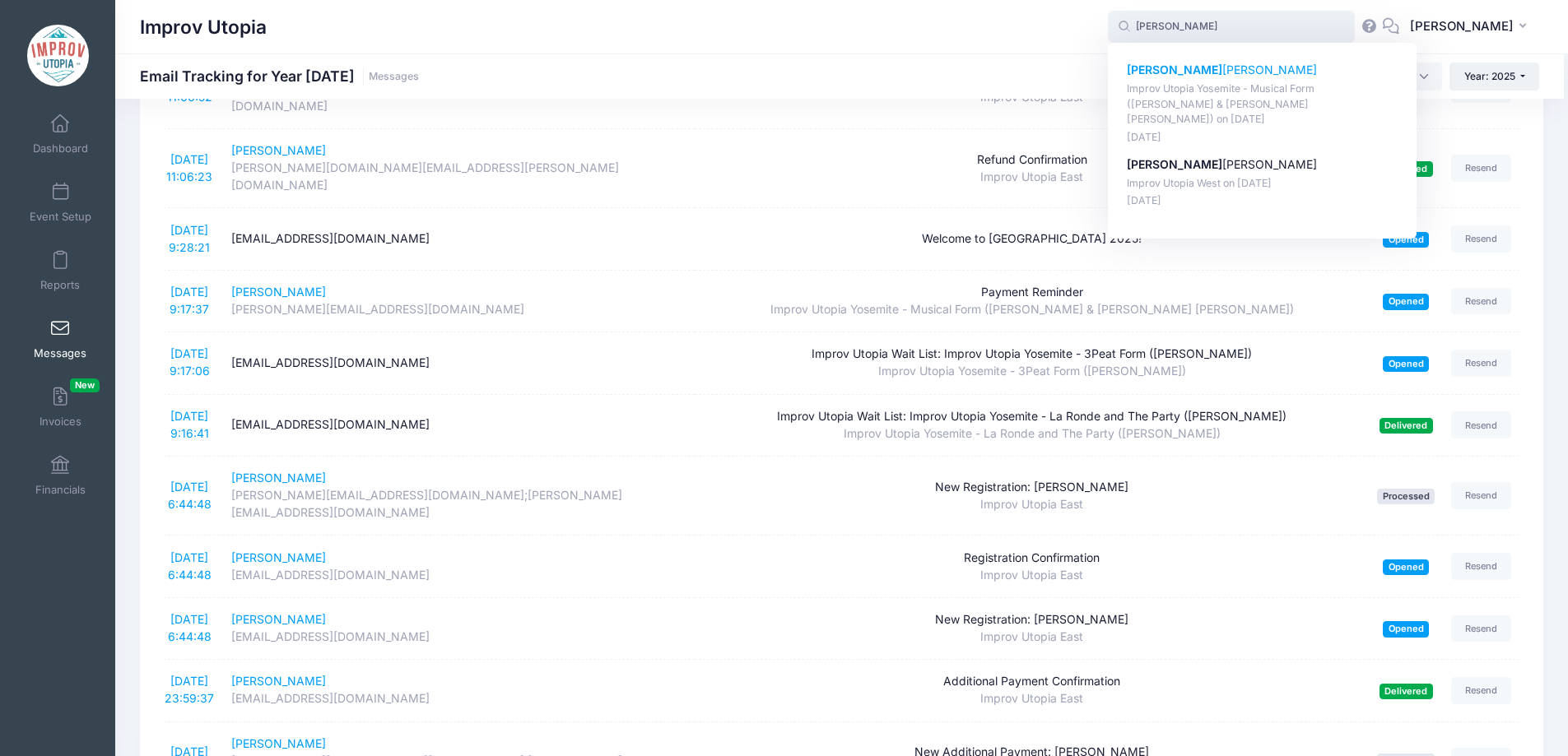
click at [1206, 73] on strong "Mikhail" at bounding box center [1174, 69] width 96 height 14
type input "Mikhail Vinokurov (Improv Utopia Yosemite - Musical Form (Shulie Cowen &amp; Br…"
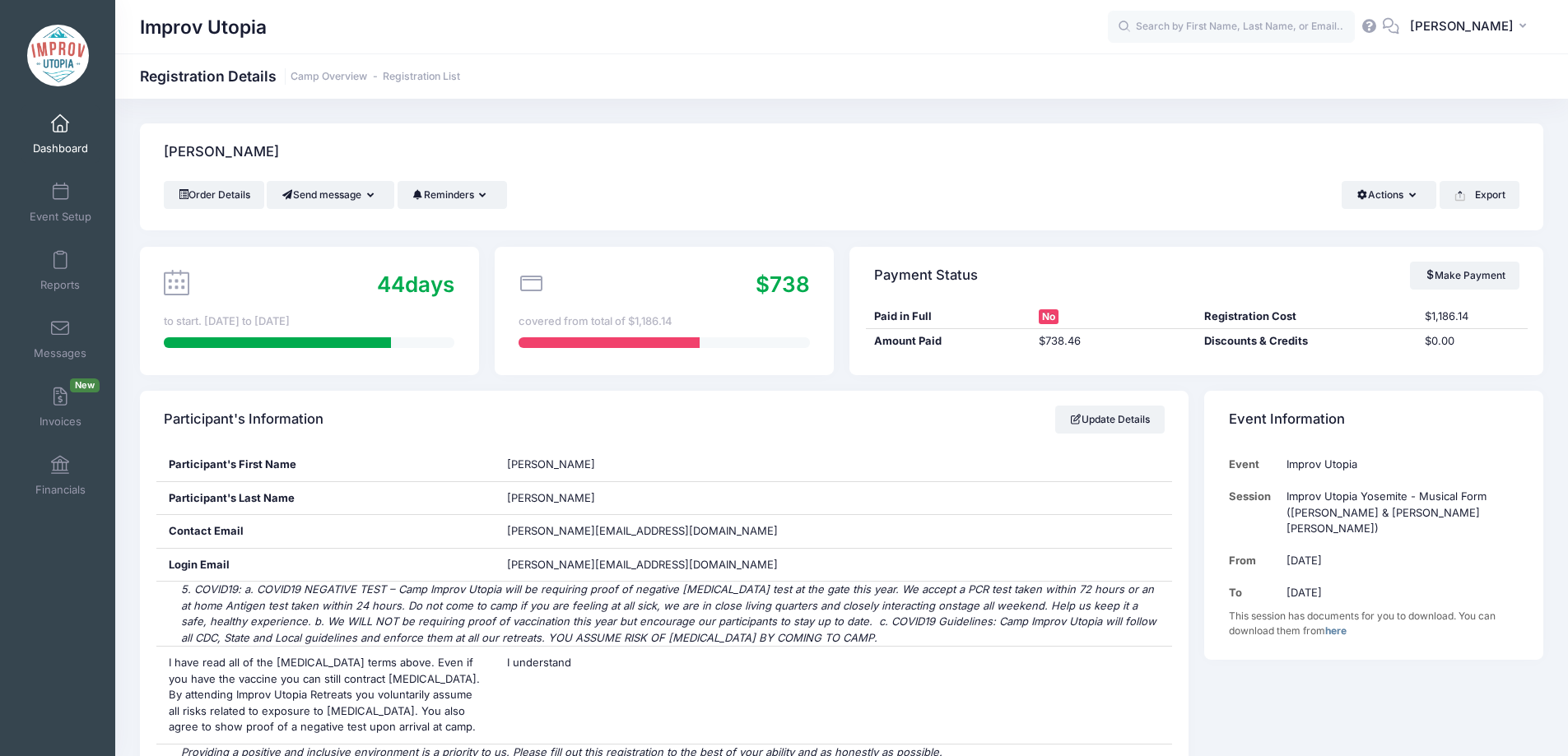
click at [55, 136] on link "Dashboard" at bounding box center [60, 134] width 78 height 58
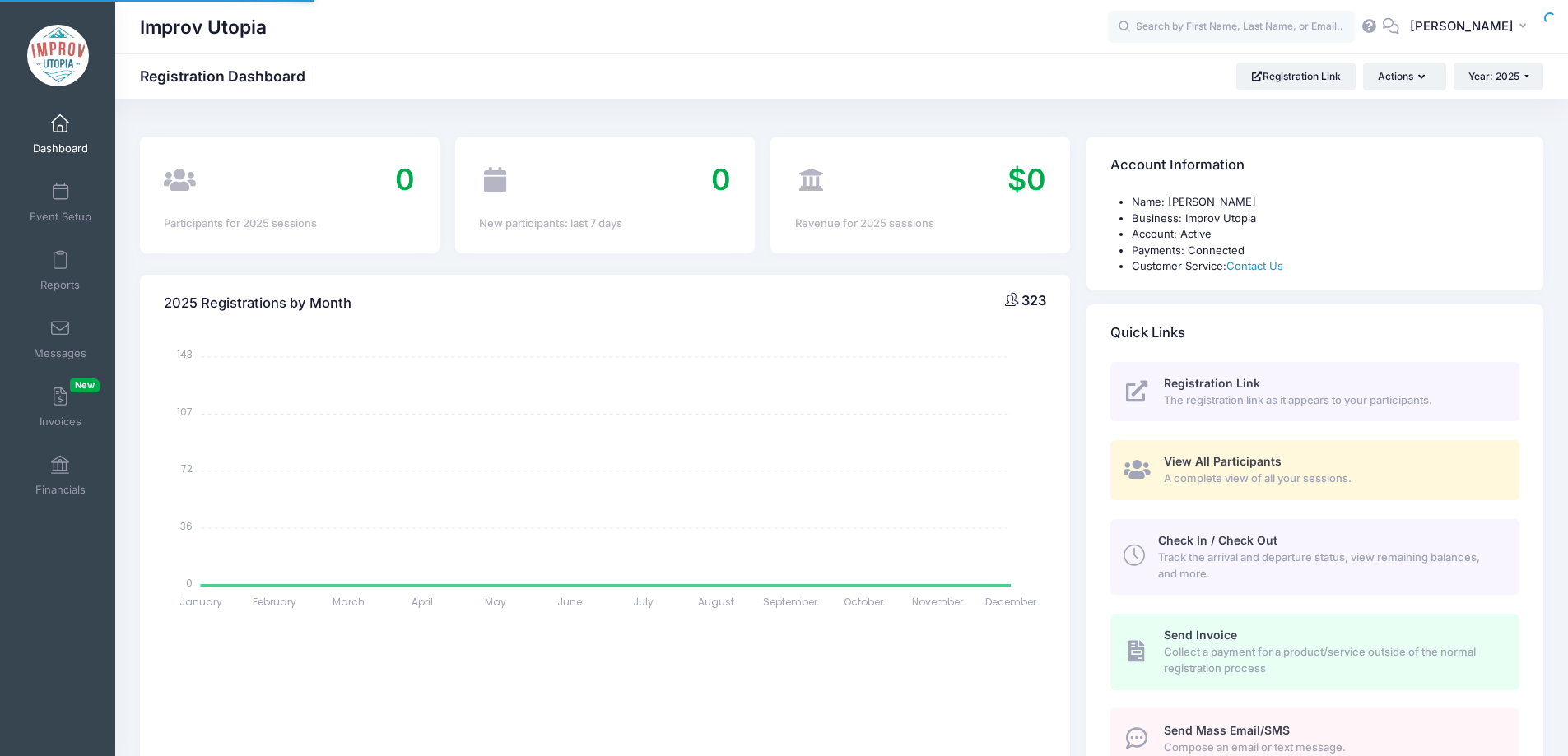
select select
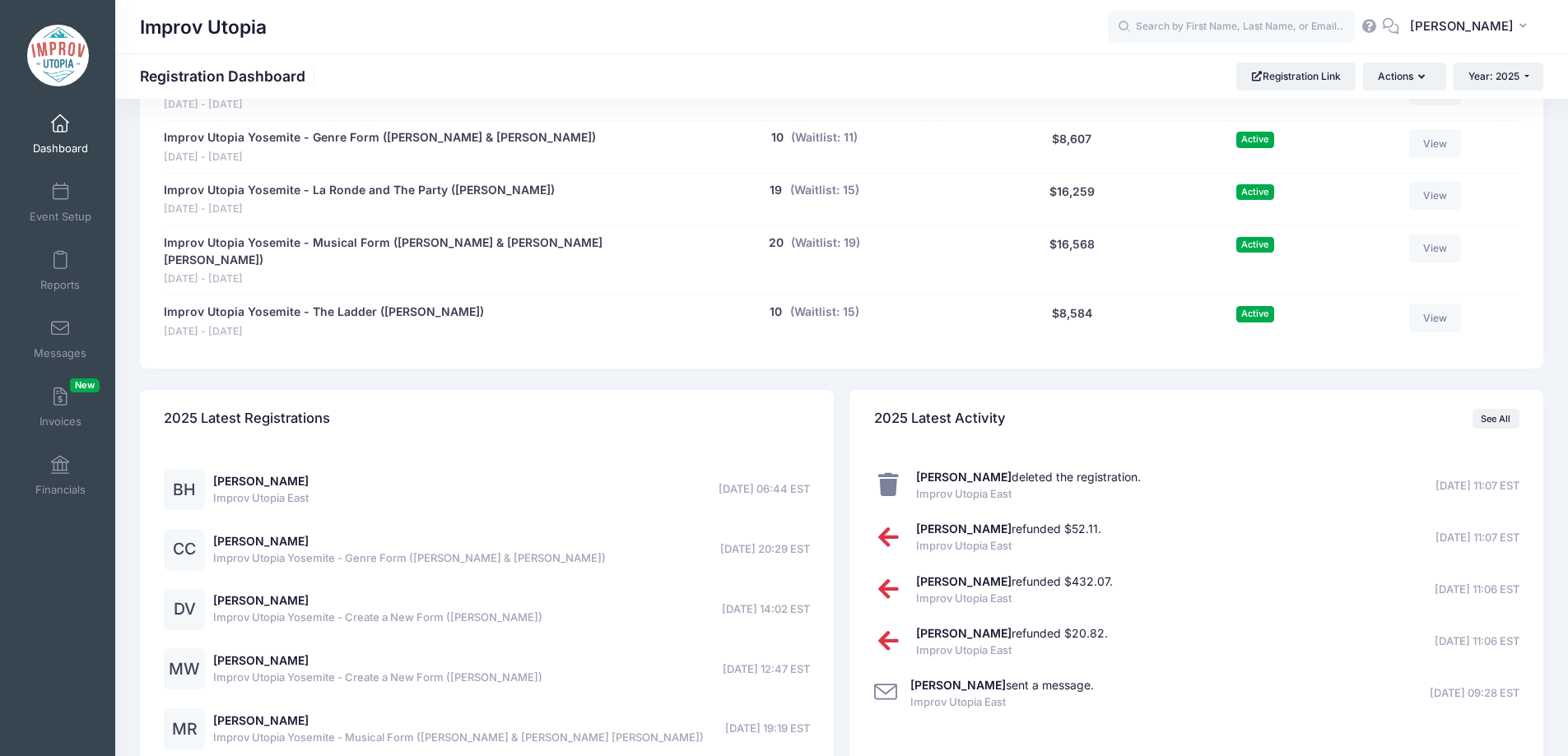
scroll to position [1272, 0]
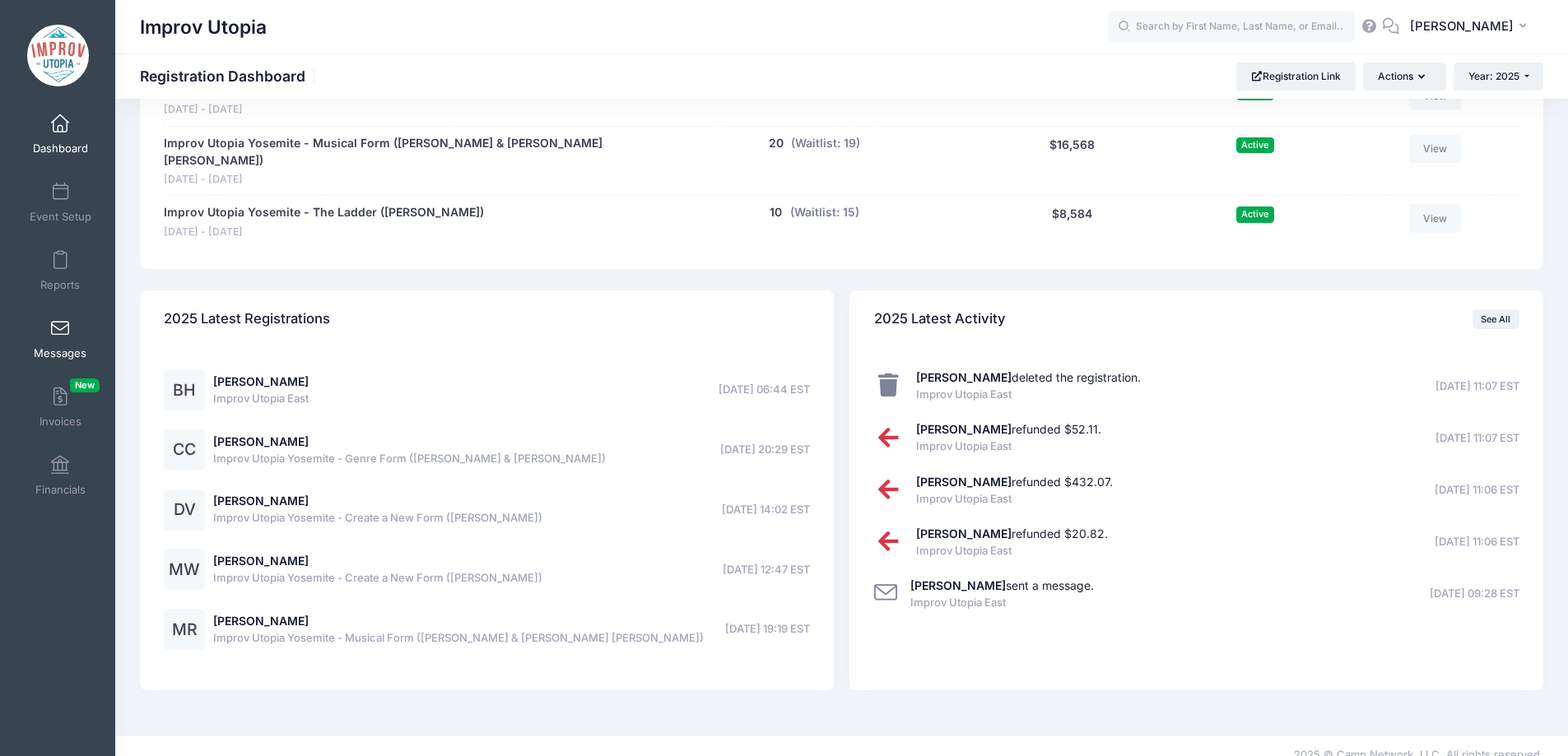
click at [60, 326] on span at bounding box center [60, 328] width 0 height 18
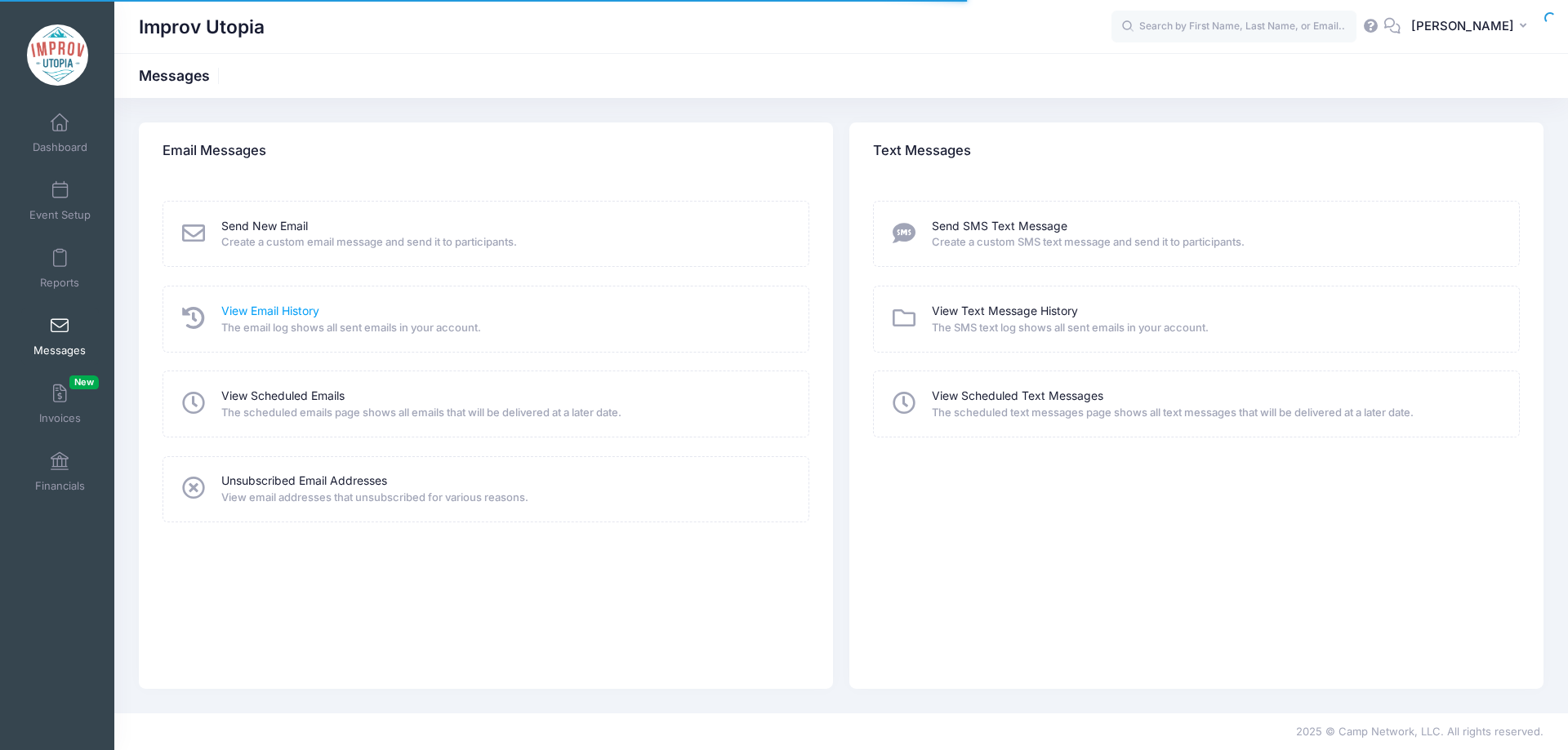
click at [274, 317] on link "View Email History" at bounding box center [270, 312] width 98 height 17
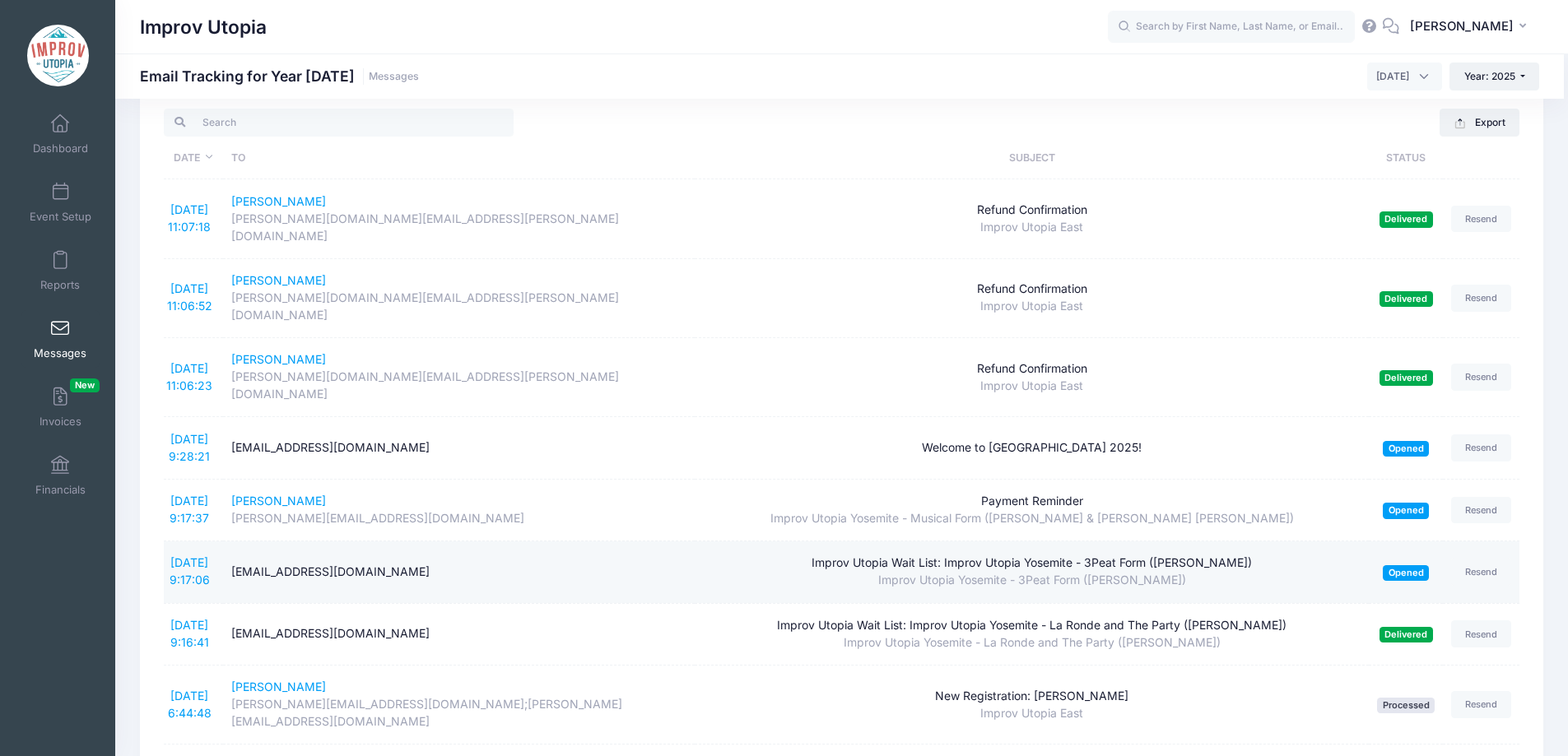
scroll to position [9, 0]
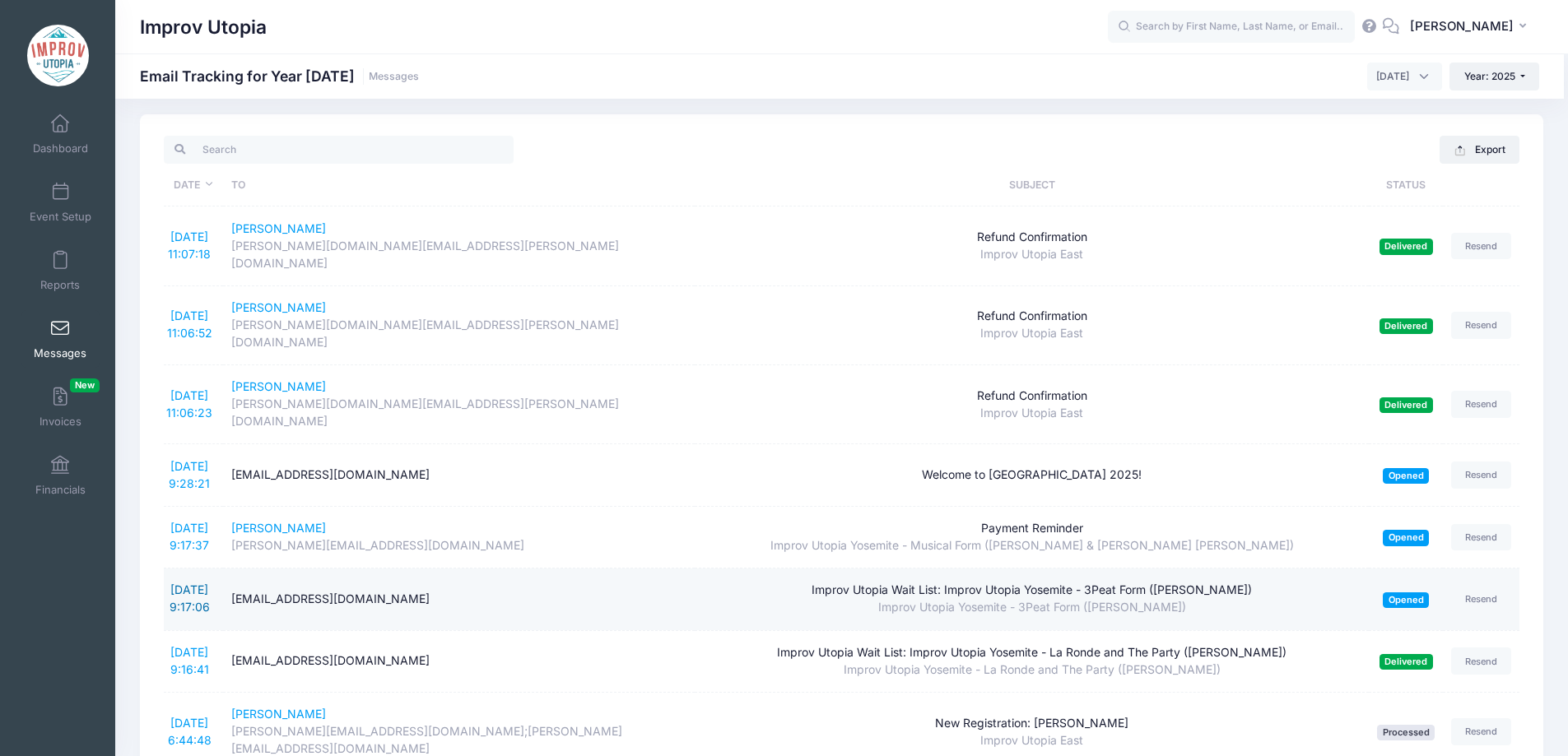
click at [203, 582] on link "[DATE] 9:17:06" at bounding box center [190, 598] width 41 height 31
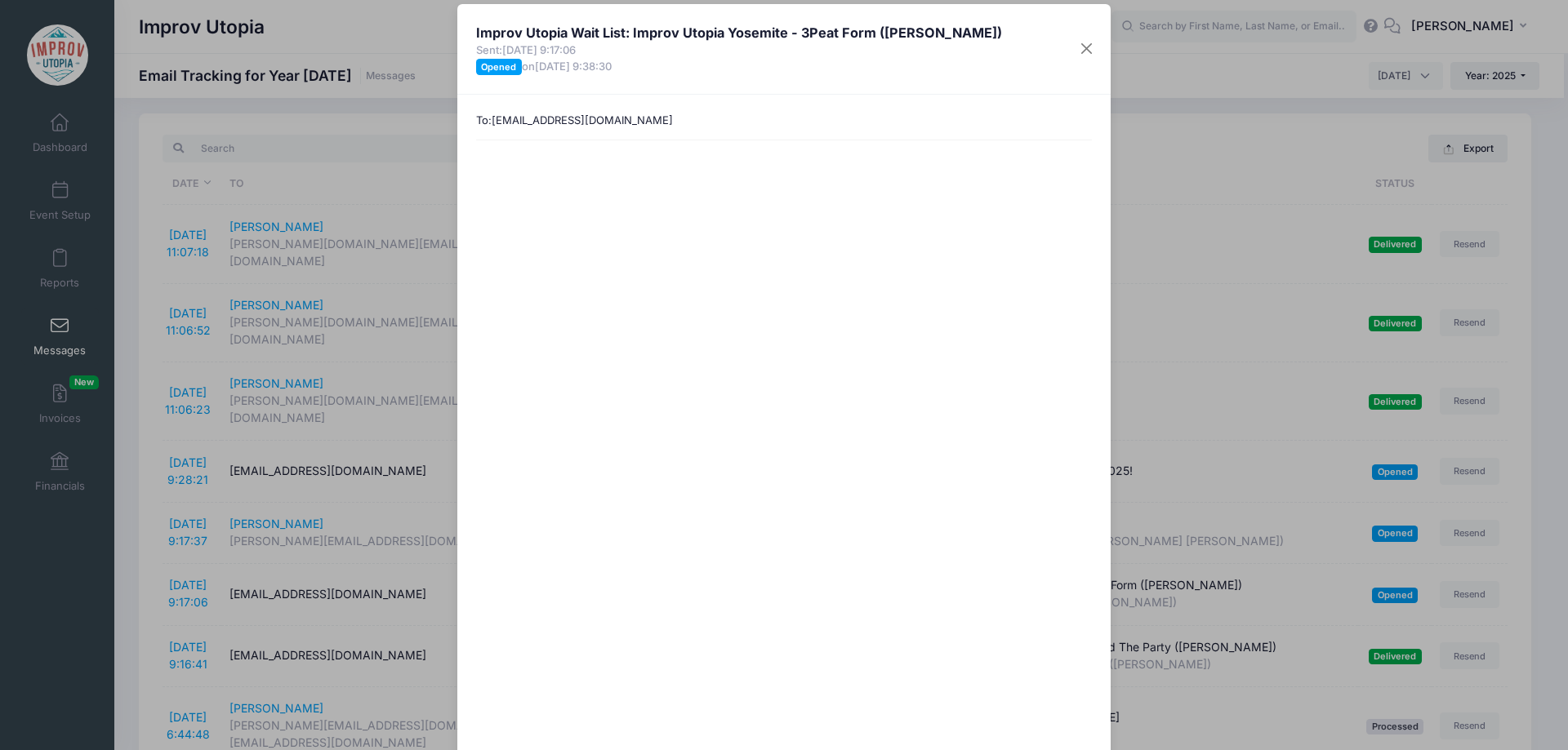
click at [130, 390] on div "Improv Utopia Wait List: Improv Utopia Yosemite - 3Peat Form ([PERSON_NAME]) Se…" at bounding box center [784, 375] width 1568 height 750
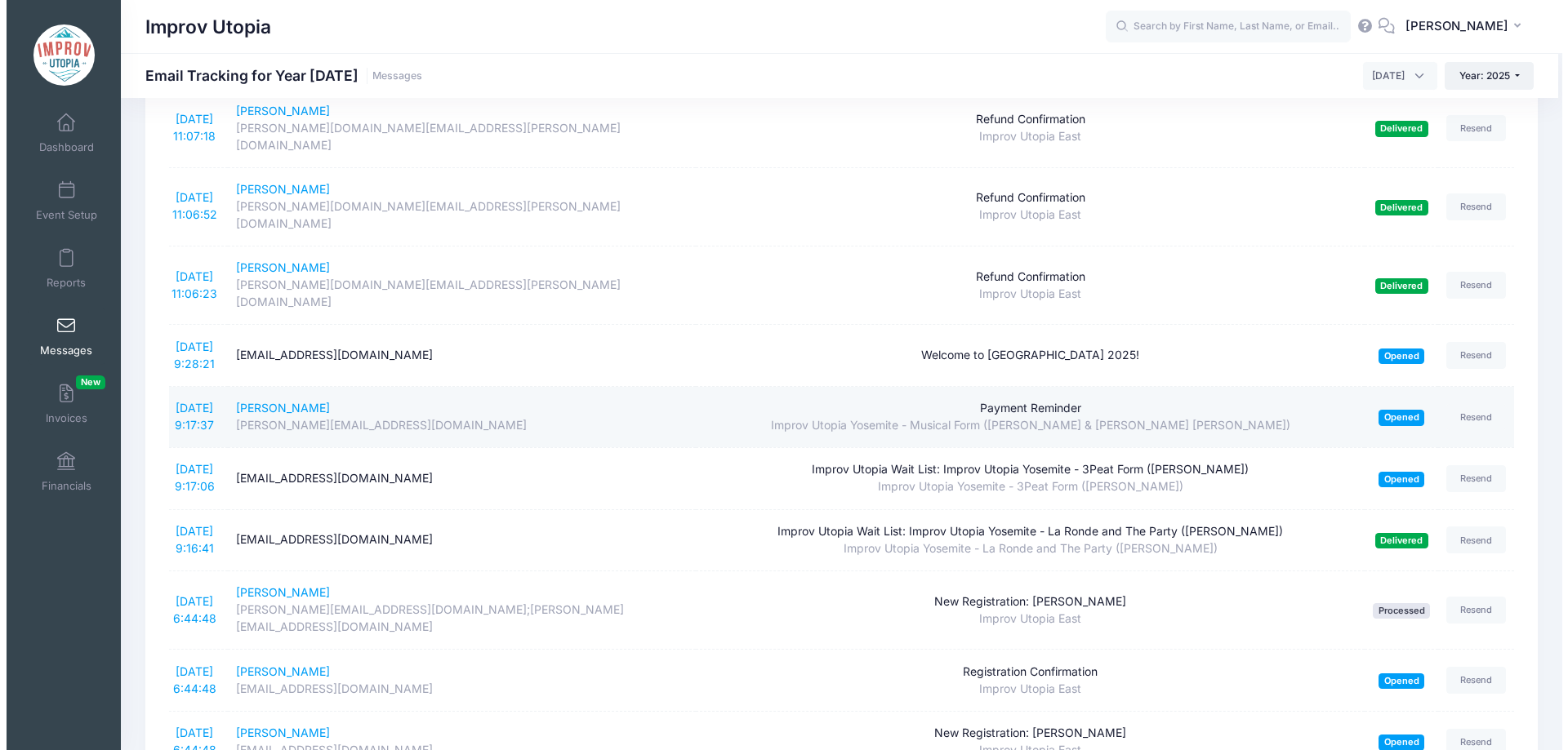
scroll to position [126, 0]
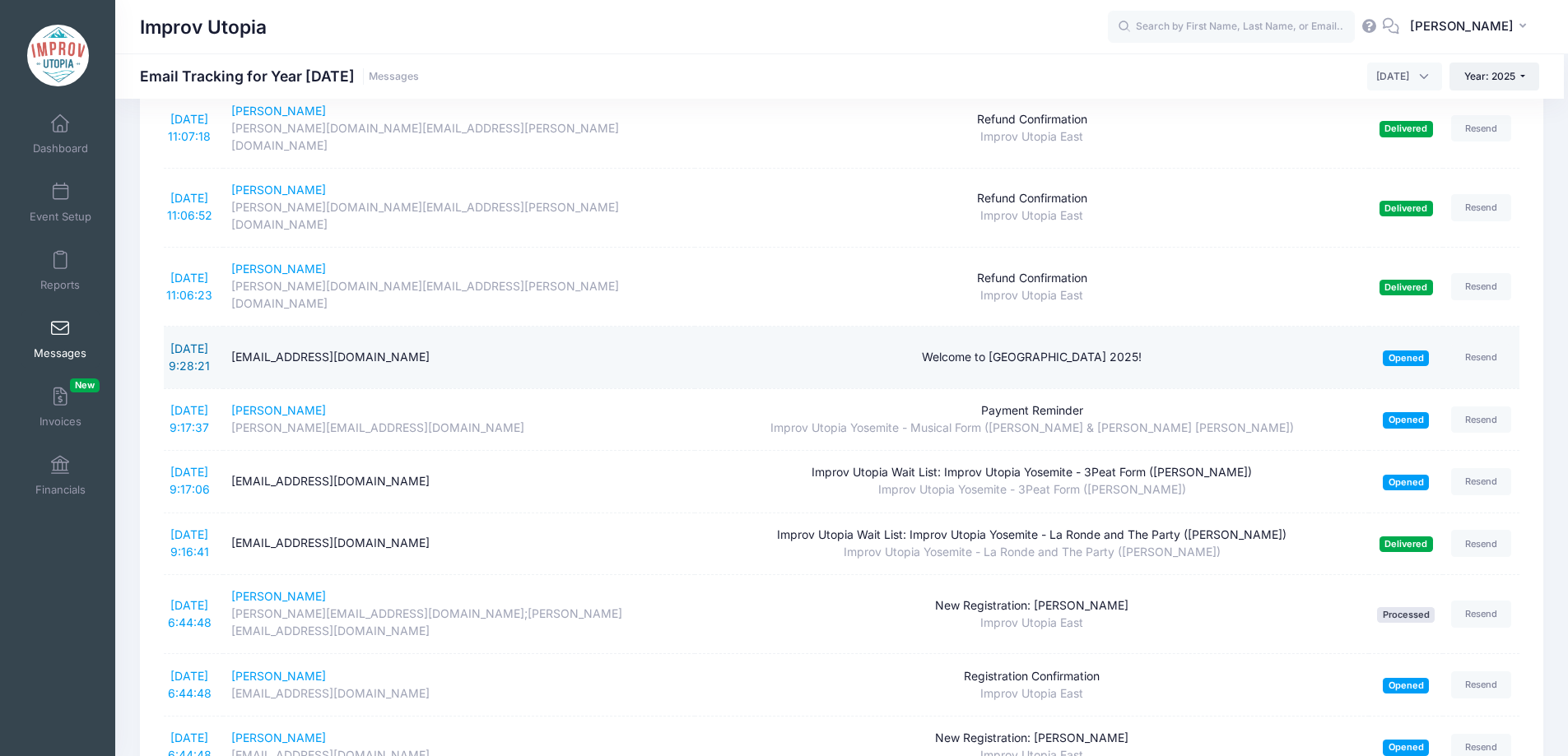
click at [182, 341] on link "[DATE] 9:28:21" at bounding box center [189, 356] width 41 height 31
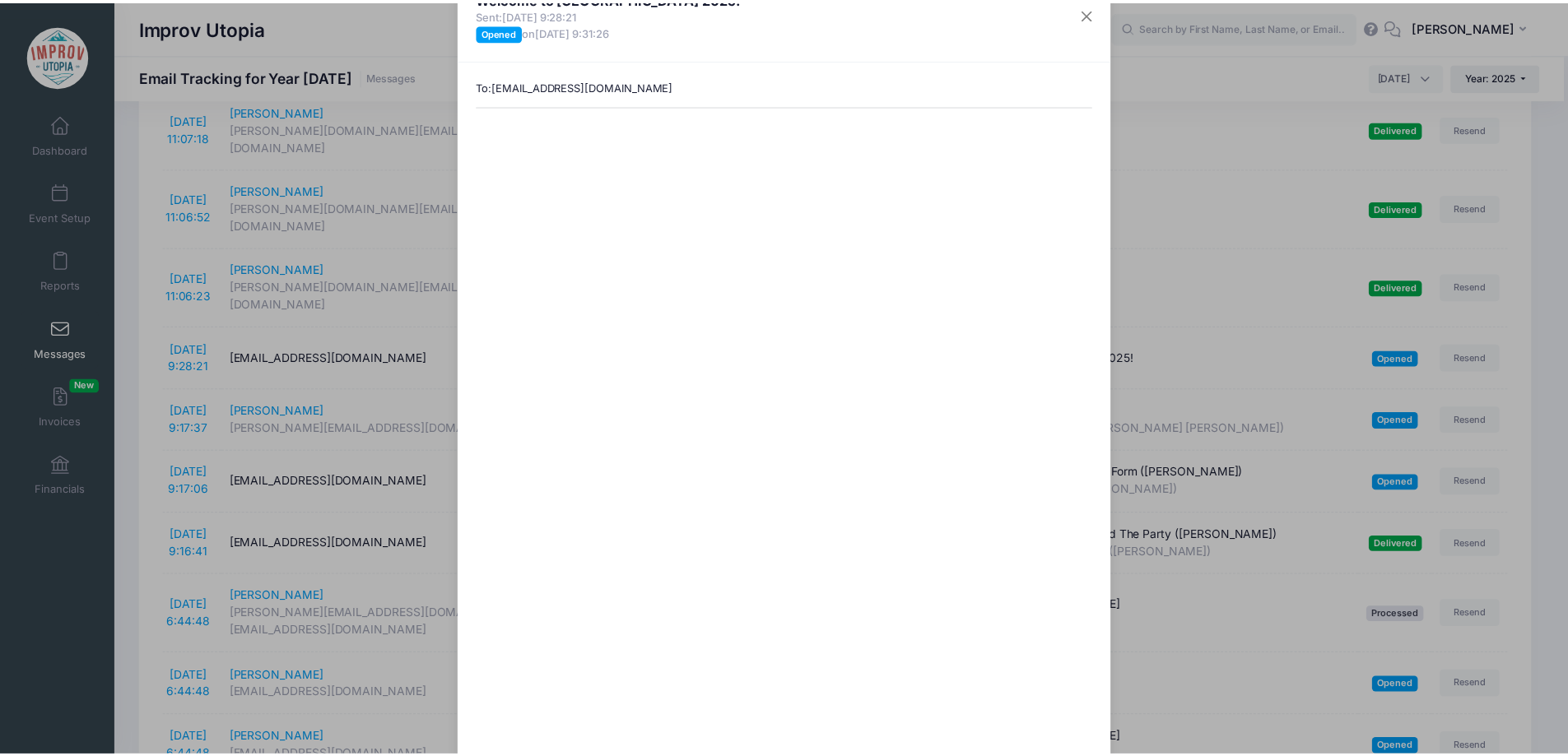
scroll to position [0, 0]
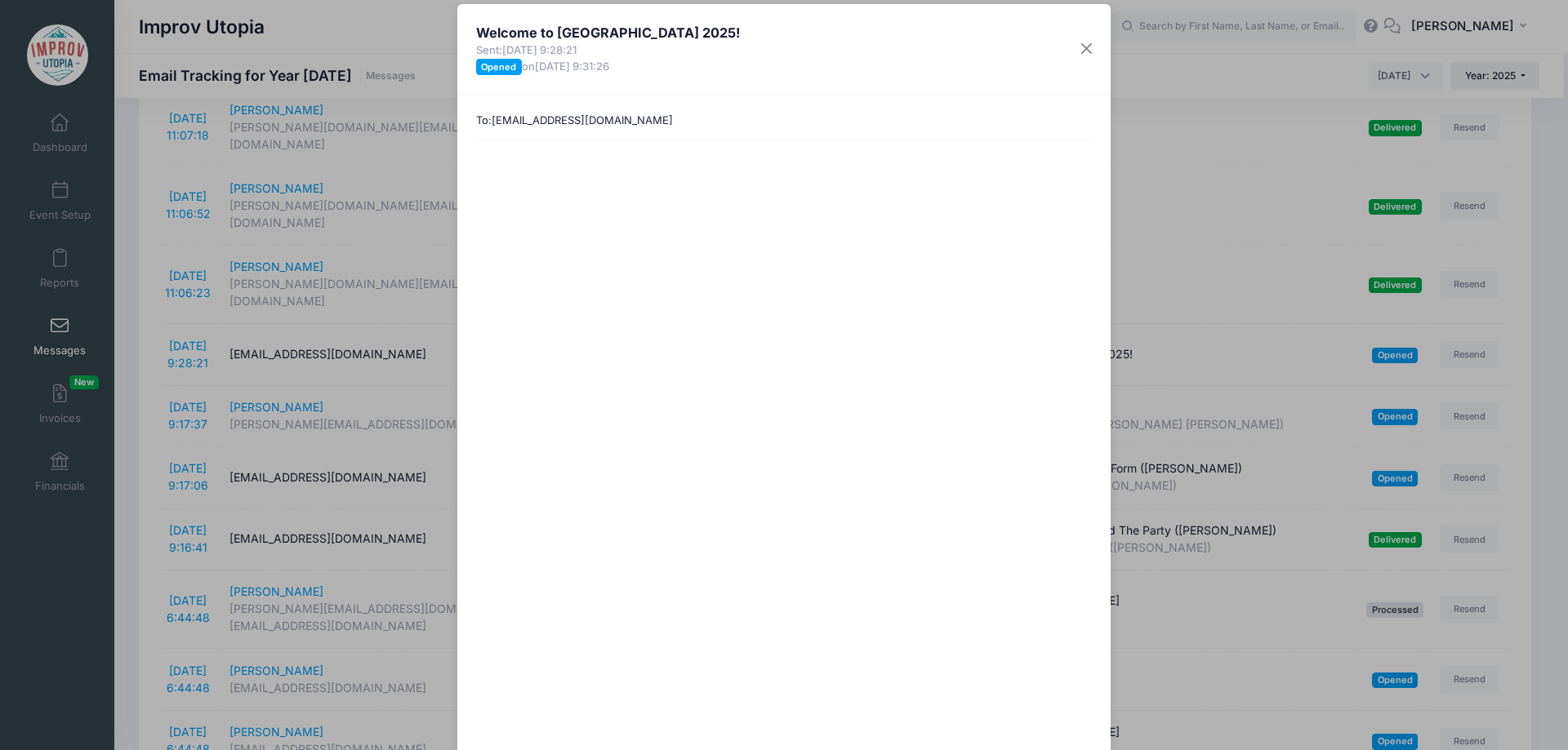
click at [136, 365] on div "Welcome to [GEOGRAPHIC_DATA] 2025! Sent: [DATE] 9:28:21 Opened on [DATE] 9:31:2…" at bounding box center [784, 375] width 1568 height 750
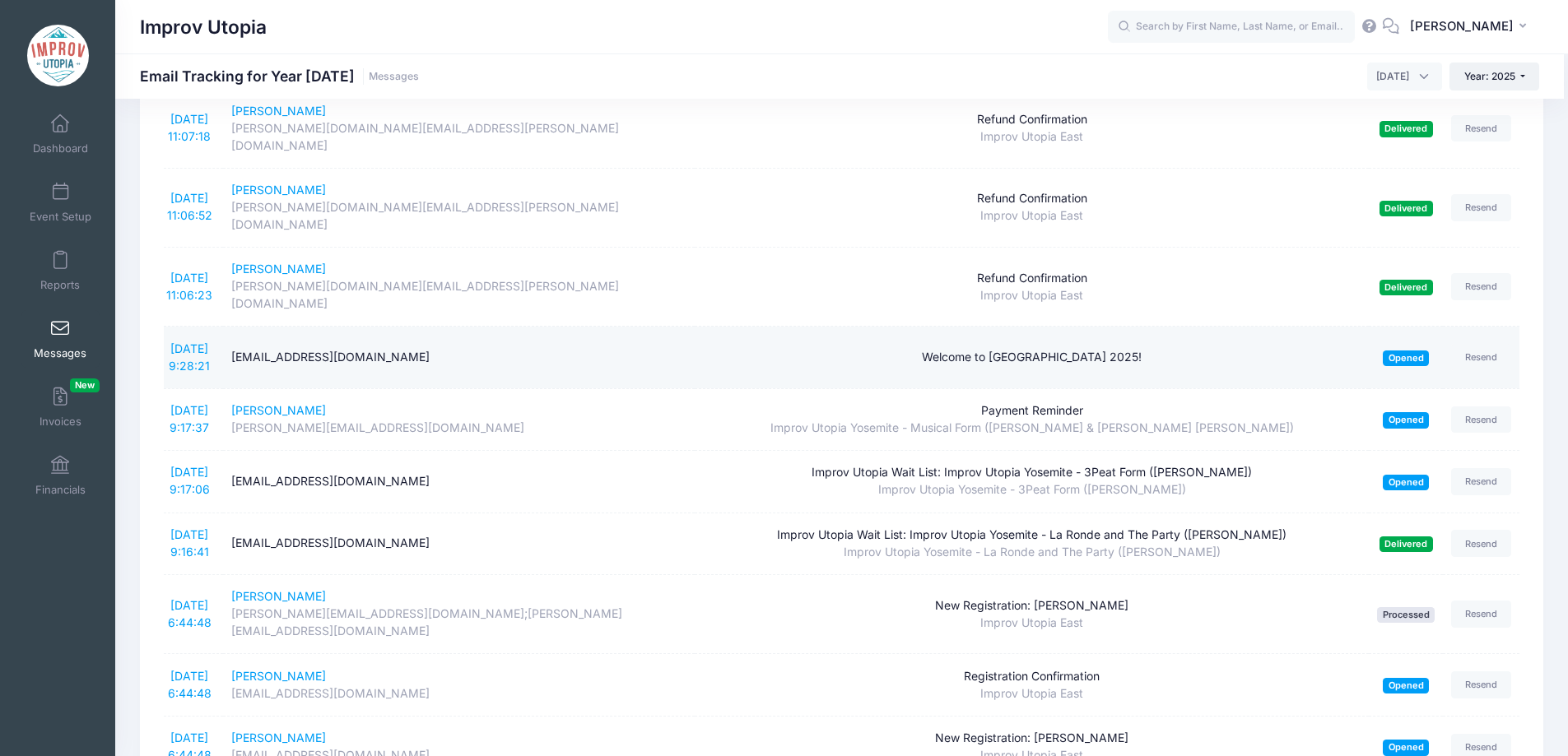
click at [304, 349] on div "[EMAIL_ADDRESS][DOMAIN_NAME]" at bounding box center [459, 357] width 456 height 17
copy div "[EMAIL_ADDRESS][DOMAIN_NAME]"
